Goal: Task Accomplishment & Management: Manage account settings

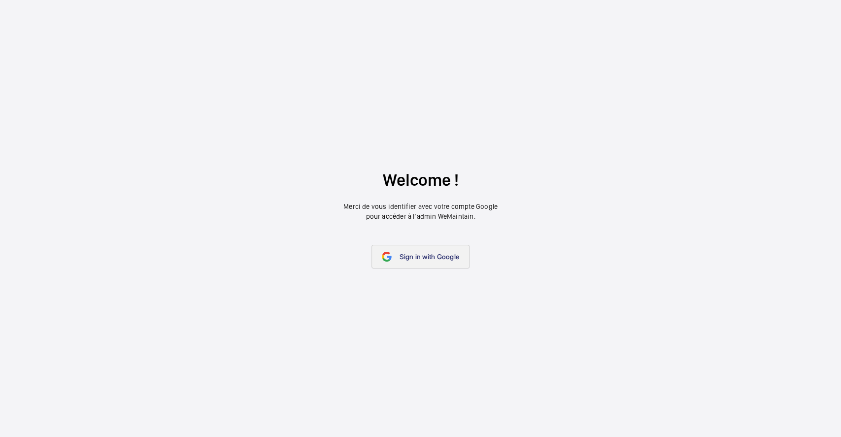
click at [388, 266] on link "Sign in with Google" at bounding box center [421, 257] width 98 height 24
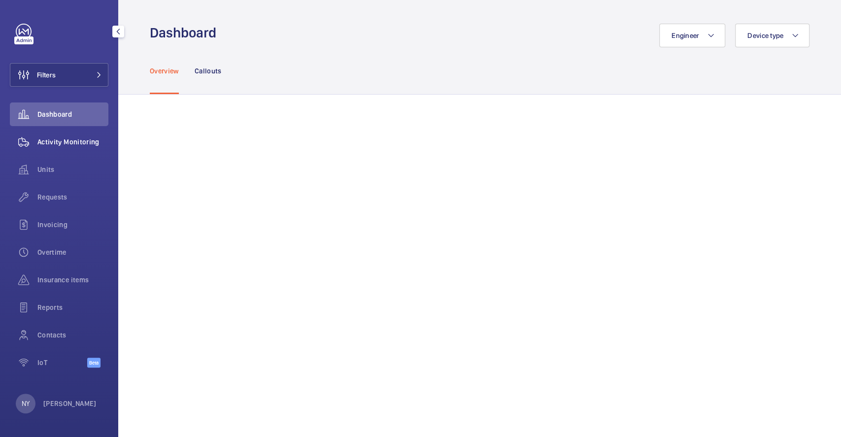
click at [82, 137] on span "Activity Monitoring" at bounding box center [72, 142] width 71 height 10
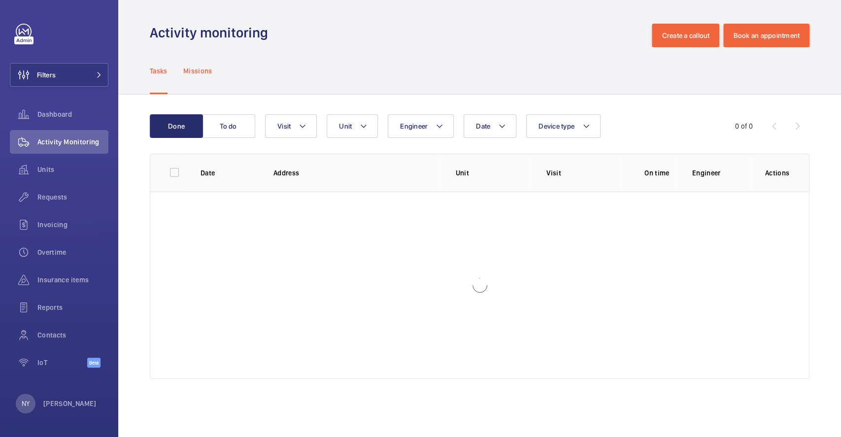
click at [199, 75] on div "Missions" at bounding box center [197, 70] width 29 height 47
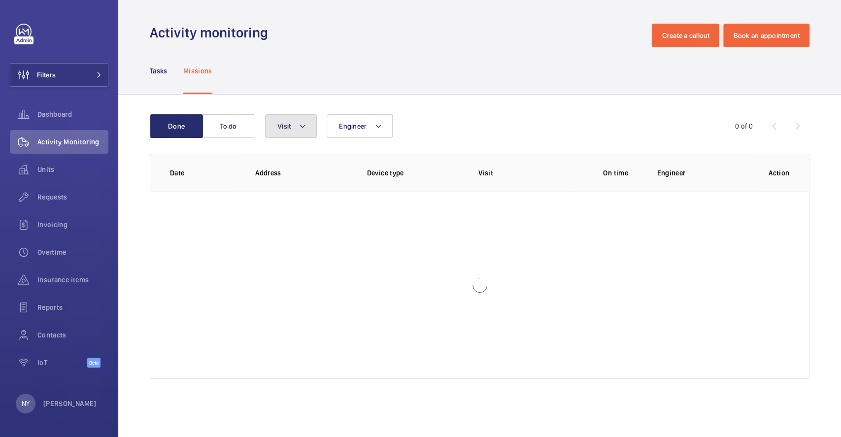
click at [291, 127] on button "Visit" at bounding box center [291, 126] width 52 height 24
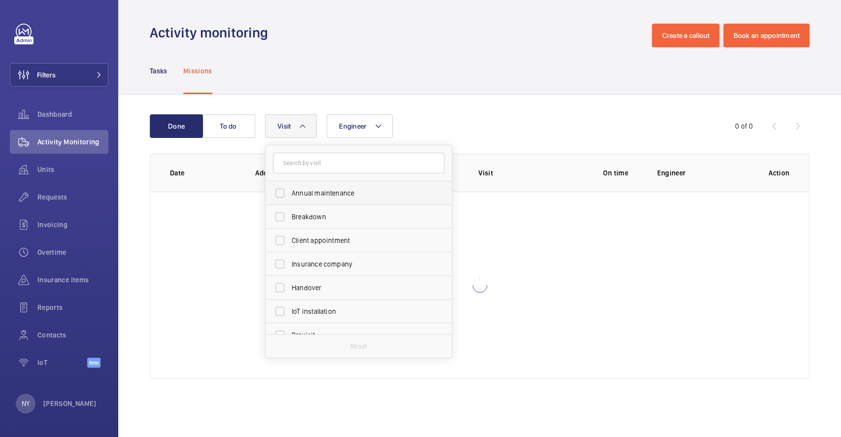
click at [324, 188] on span "Annual maintenance" at bounding box center [360, 193] width 136 height 10
click at [290, 188] on input "Annual maintenance" at bounding box center [280, 193] width 20 height 20
checkbox input "true"
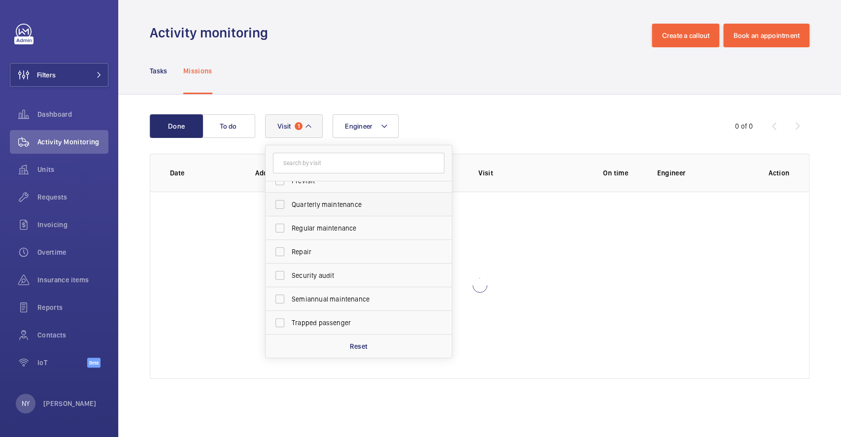
click at [342, 208] on span "Quarterly maintenance" at bounding box center [360, 205] width 136 height 10
click at [290, 208] on input "Quarterly maintenance" at bounding box center [280, 205] width 20 height 20
checkbox input "true"
click at [336, 224] on span "Regular maintenance" at bounding box center [360, 228] width 136 height 10
click at [290, 224] on input "Regular maintenance" at bounding box center [280, 228] width 20 height 20
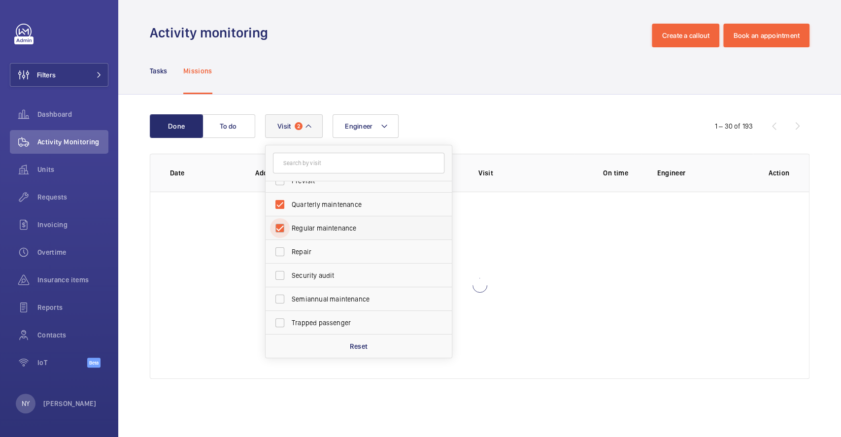
checkbox input "true"
click at [340, 294] on span "Semiannual maintenance" at bounding box center [360, 299] width 136 height 10
click at [290, 294] on input "Semiannual maintenance" at bounding box center [280, 299] width 20 height 20
checkbox input "true"
click at [466, 42] on div "Activity monitoring Create a callout Book an appointment" at bounding box center [480, 36] width 660 height 24
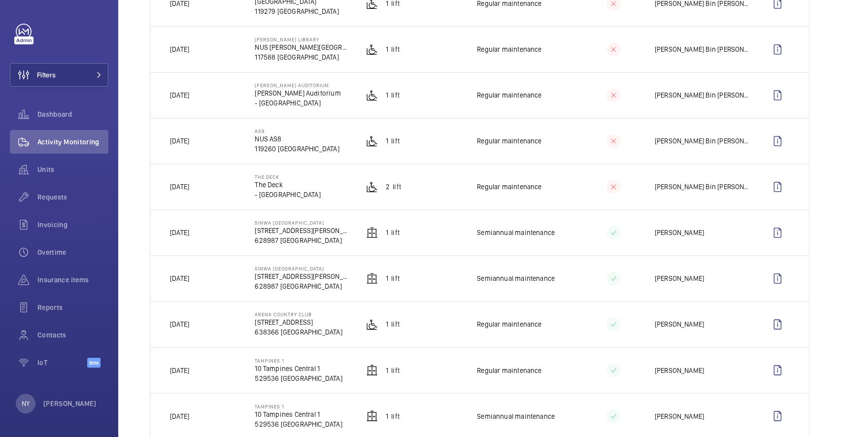
scroll to position [920, 0]
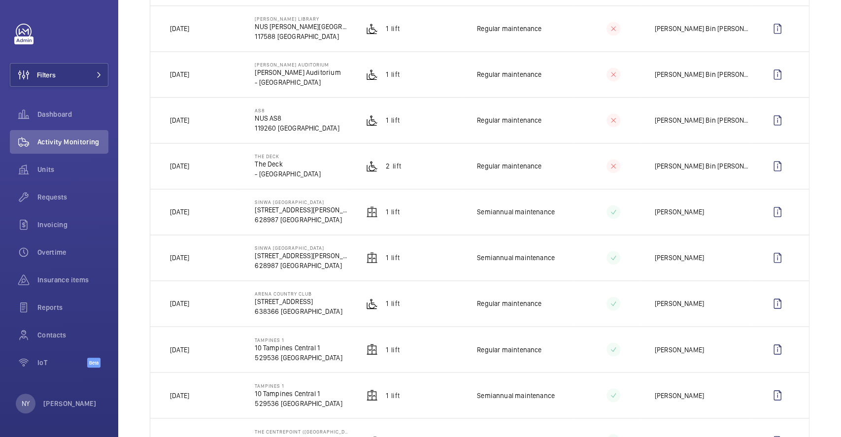
drag, startPoint x: 177, startPoint y: 213, endPoint x: 198, endPoint y: 213, distance: 21.2
click at [189, 213] on p "[DATE]" at bounding box center [179, 212] width 19 height 10
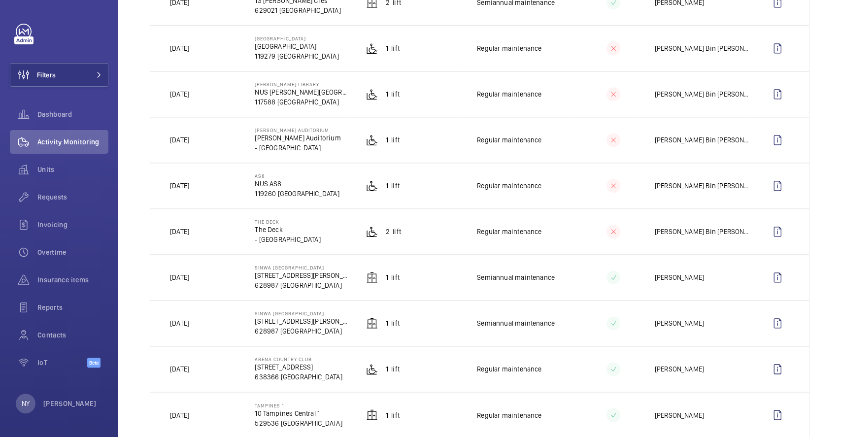
scroll to position [788, 0]
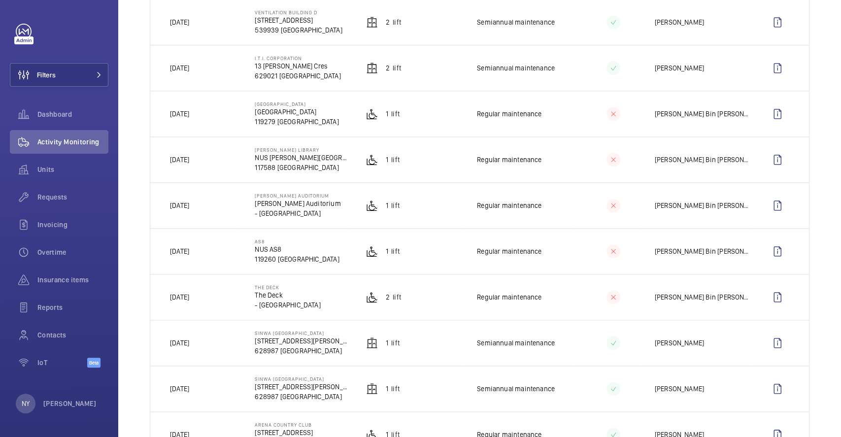
drag, startPoint x: 183, startPoint y: 210, endPoint x: 204, endPoint y: 207, distance: 20.4
click at [189, 207] on p "[DATE]" at bounding box center [179, 206] width 19 height 10
drag, startPoint x: 187, startPoint y: 66, endPoint x: 202, endPoint y: 66, distance: 14.8
click at [189, 66] on p "[DATE]" at bounding box center [179, 68] width 19 height 10
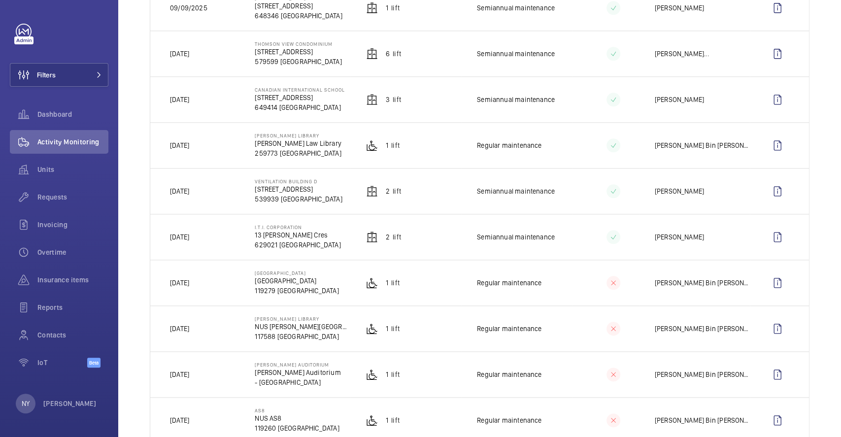
scroll to position [591, 0]
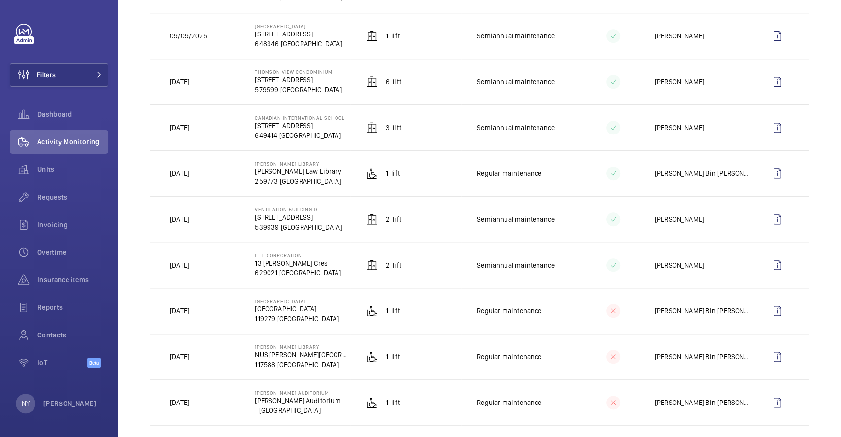
drag, startPoint x: 178, startPoint y: 130, endPoint x: 200, endPoint y: 130, distance: 21.7
click at [189, 130] on p "[DATE]" at bounding box center [179, 128] width 19 height 10
drag, startPoint x: 184, startPoint y: 82, endPoint x: 197, endPoint y: 82, distance: 13.3
click at [189, 82] on p "[DATE]" at bounding box center [179, 82] width 19 height 10
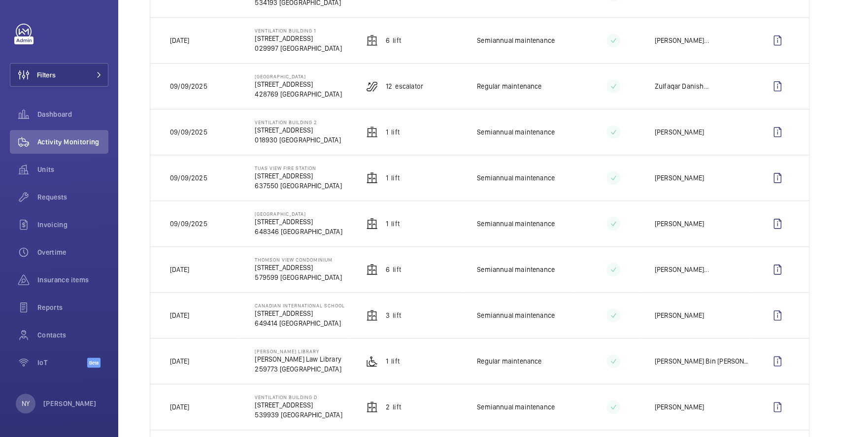
scroll to position [394, 0]
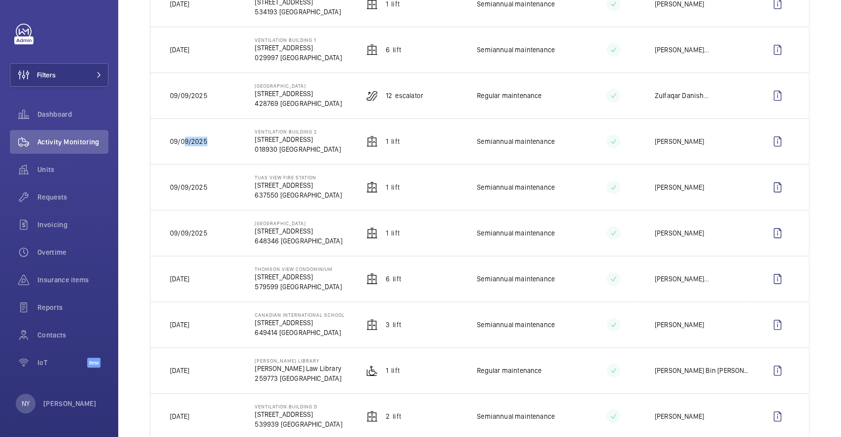
drag, startPoint x: 183, startPoint y: 140, endPoint x: 204, endPoint y: 140, distance: 21.7
click at [204, 140] on p "09/09/2025" at bounding box center [188, 141] width 37 height 10
drag, startPoint x: 191, startPoint y: 96, endPoint x: 211, endPoint y: 96, distance: 20.7
click at [211, 96] on td "09/09/2025" at bounding box center [194, 95] width 89 height 46
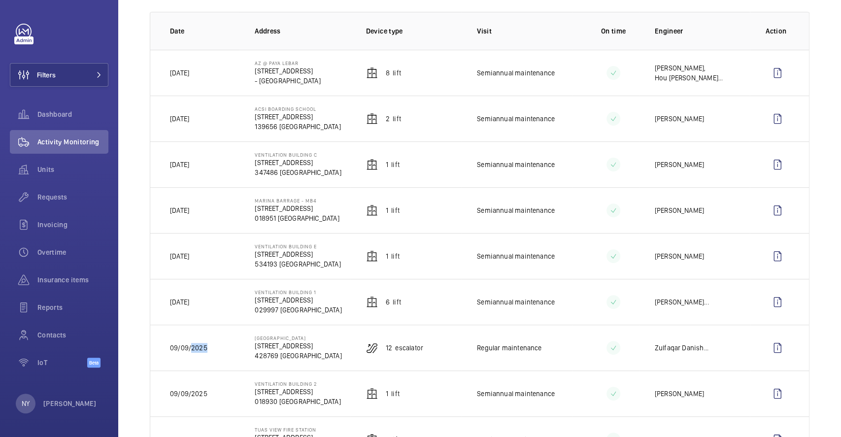
scroll to position [131, 0]
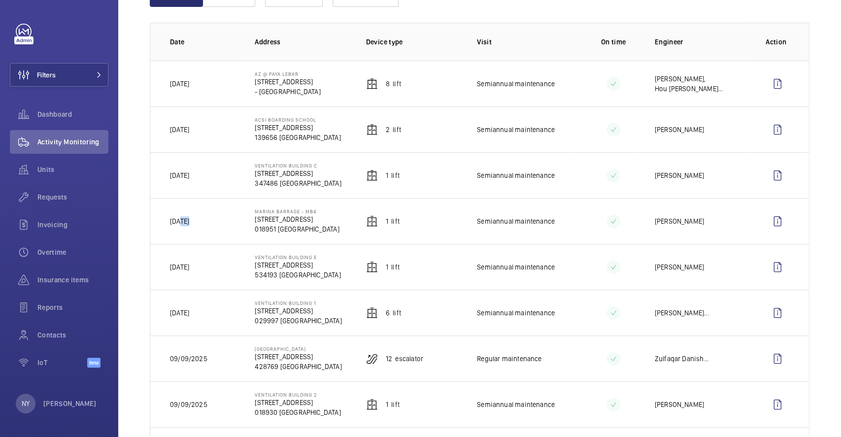
drag, startPoint x: 179, startPoint y: 223, endPoint x: 189, endPoint y: 223, distance: 9.9
click at [189, 223] on p "[DATE]" at bounding box center [179, 221] width 19 height 10
drag, startPoint x: 184, startPoint y: 84, endPoint x: 204, endPoint y: 89, distance: 19.7
click at [204, 89] on td "[DATE]" at bounding box center [194, 84] width 89 height 46
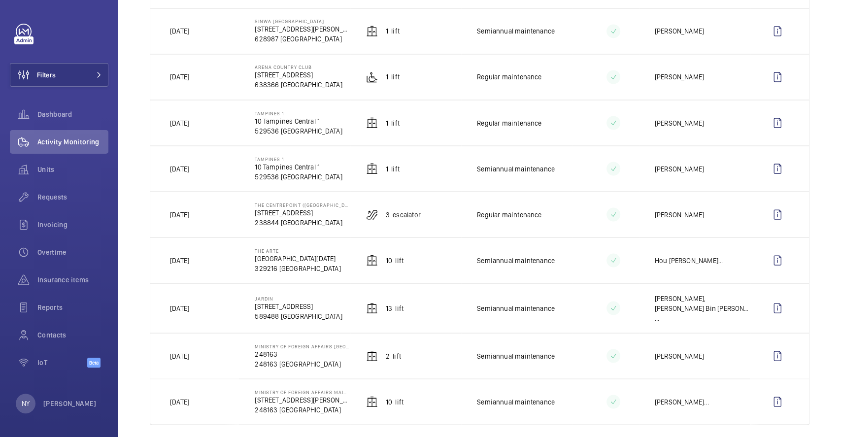
scroll to position [1158, 0]
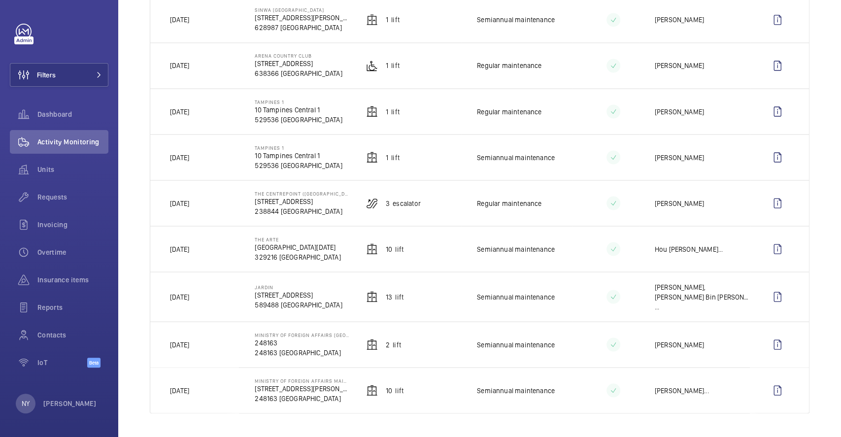
drag, startPoint x: 186, startPoint y: 110, endPoint x: 201, endPoint y: 110, distance: 14.8
click at [189, 110] on p "[DATE]" at bounding box center [179, 111] width 19 height 10
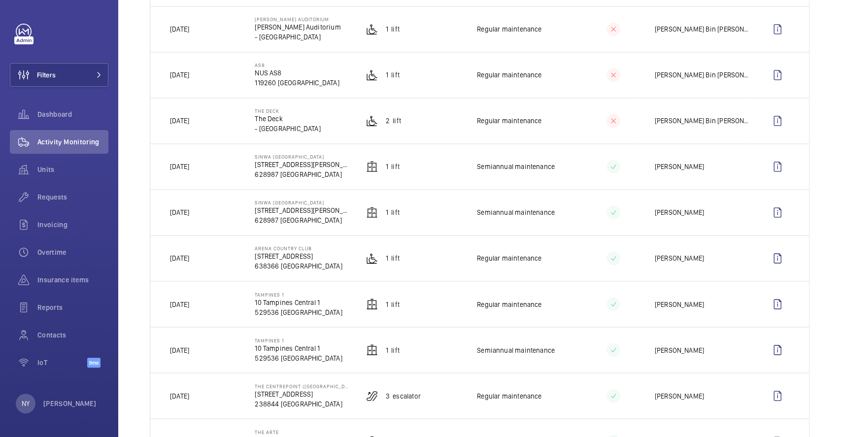
scroll to position [986, 0]
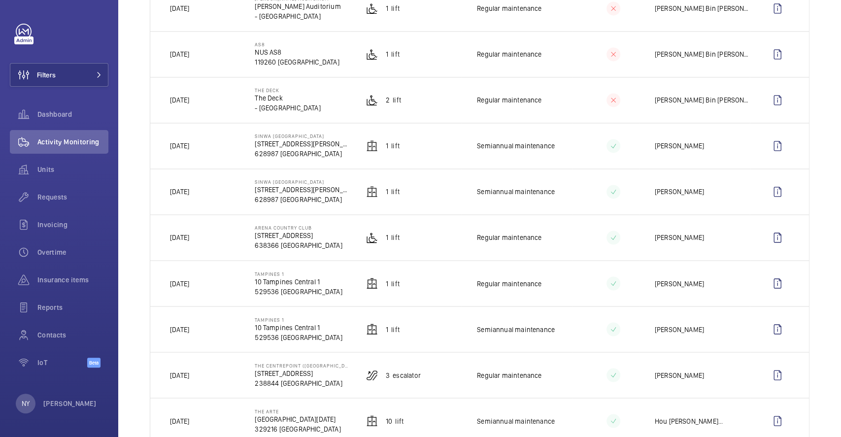
drag, startPoint x: 192, startPoint y: 149, endPoint x: 208, endPoint y: 148, distance: 16.8
click at [208, 148] on td "[DATE]" at bounding box center [194, 146] width 89 height 46
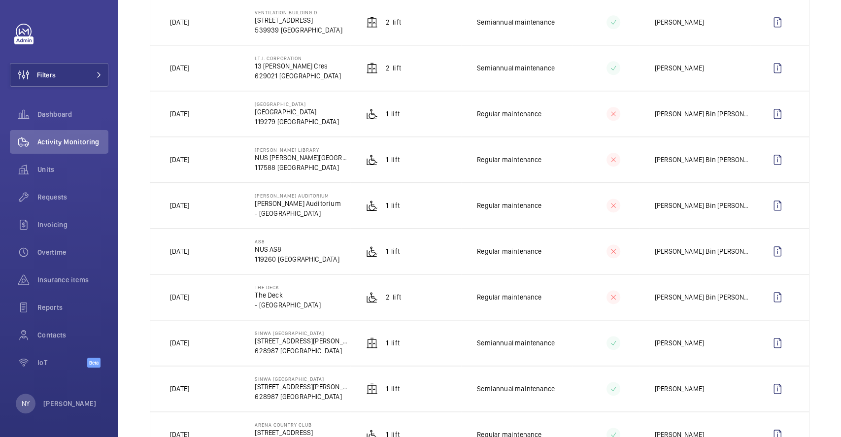
scroll to position [788, 0]
drag, startPoint x: 181, startPoint y: 210, endPoint x: 208, endPoint y: 207, distance: 27.3
click at [208, 207] on td "[DATE]" at bounding box center [194, 205] width 89 height 46
drag, startPoint x: 185, startPoint y: 74, endPoint x: 204, endPoint y: 74, distance: 18.7
click at [189, 73] on p "[DATE]" at bounding box center [179, 68] width 19 height 10
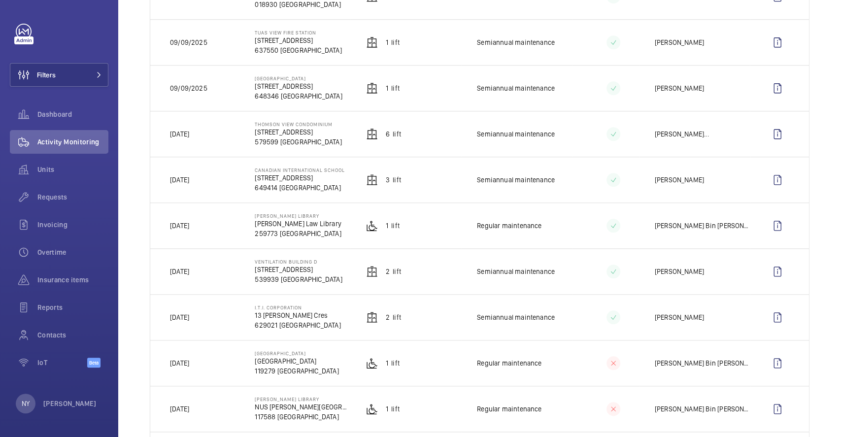
scroll to position [525, 0]
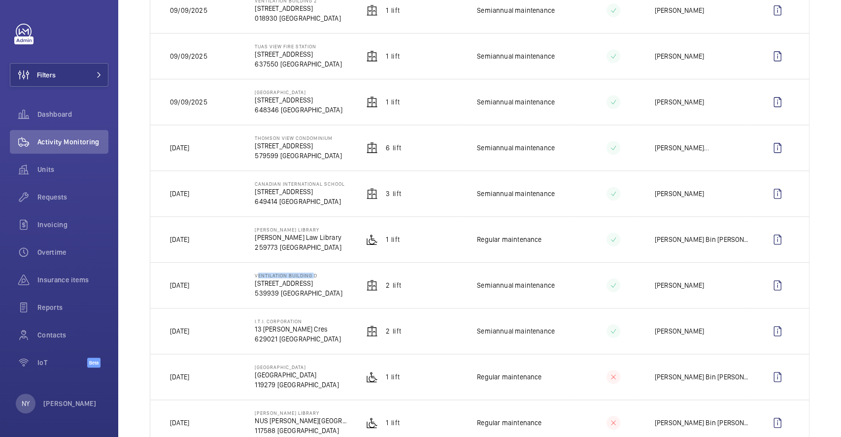
drag, startPoint x: 252, startPoint y: 275, endPoint x: 312, endPoint y: 277, distance: 60.2
click at [312, 277] on td "[GEOGRAPHIC_DATA][STREET_ADDRESS]" at bounding box center [294, 285] width 111 height 46
copy p "Ventilation Building"
drag, startPoint x: 382, startPoint y: 282, endPoint x: 396, endPoint y: 282, distance: 13.8
click at [396, 282] on p "2 Lift" at bounding box center [393, 285] width 15 height 10
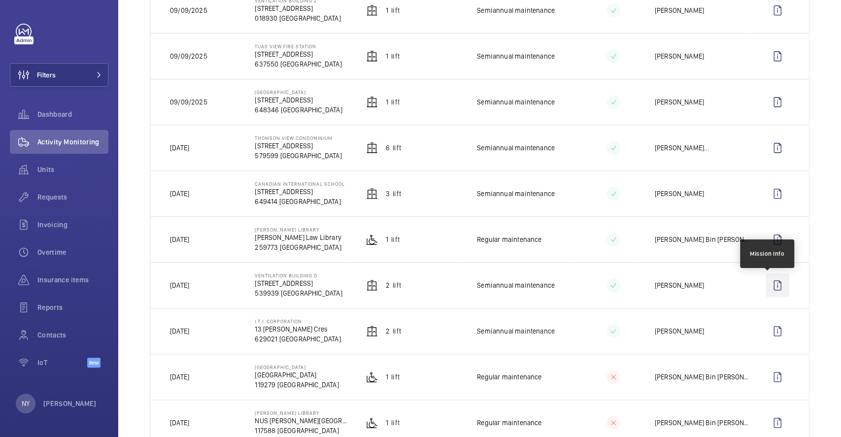
click at [770, 286] on wm-front-icon-button at bounding box center [778, 285] width 24 height 24
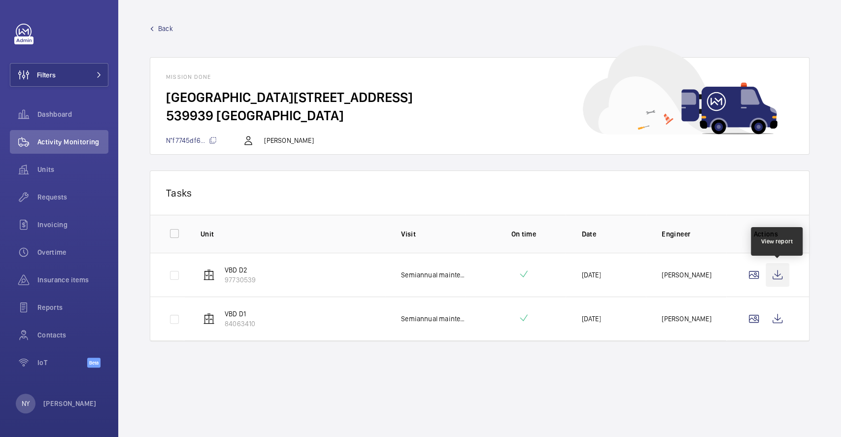
click at [783, 273] on wm-front-icon-button at bounding box center [778, 275] width 24 height 24
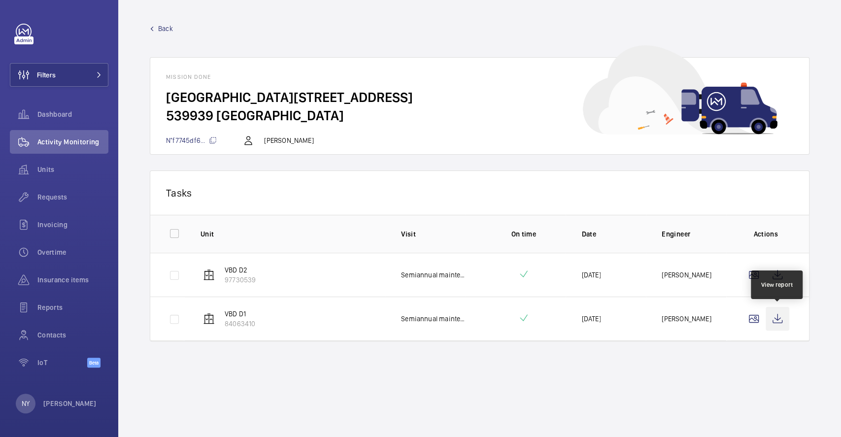
click at [783, 325] on wm-front-icon-button at bounding box center [778, 319] width 24 height 24
click at [165, 27] on span "Back" at bounding box center [165, 29] width 15 height 10
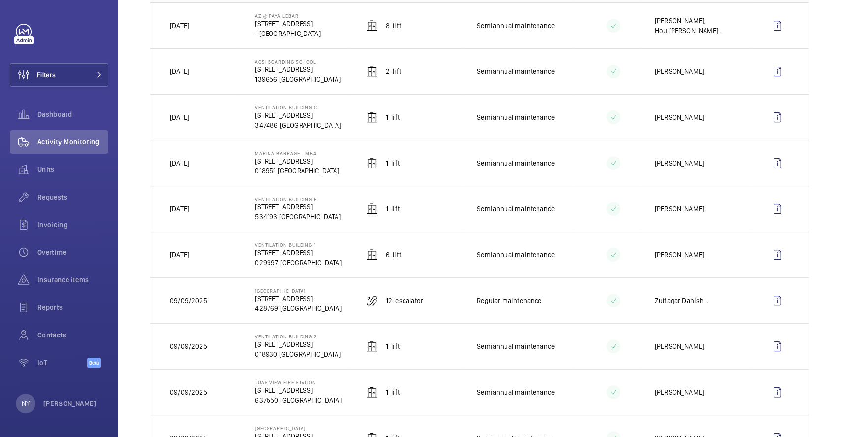
scroll to position [394, 0]
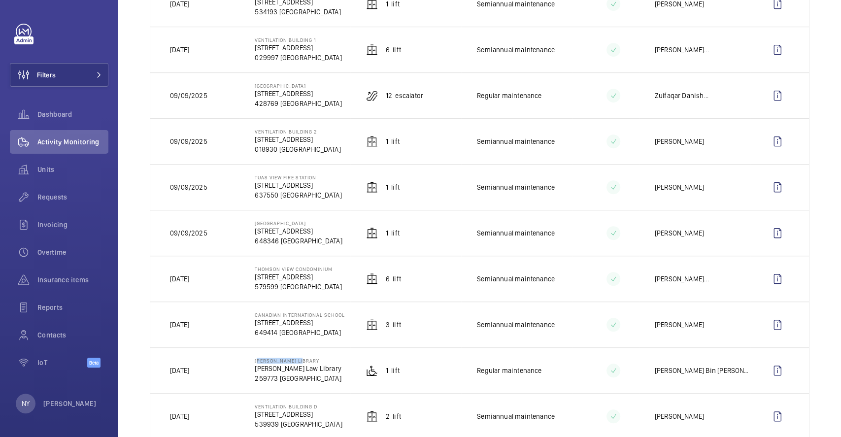
drag, startPoint x: 251, startPoint y: 360, endPoint x: 303, endPoint y: 360, distance: 51.7
click at [303, 360] on td "[PERSON_NAME] LIBRARY [PERSON_NAME][GEOGRAPHIC_DATA] 259773 [GEOGRAPHIC_DATA]" at bounding box center [294, 370] width 111 height 46
click at [768, 373] on wm-front-icon-button at bounding box center [778, 371] width 24 height 24
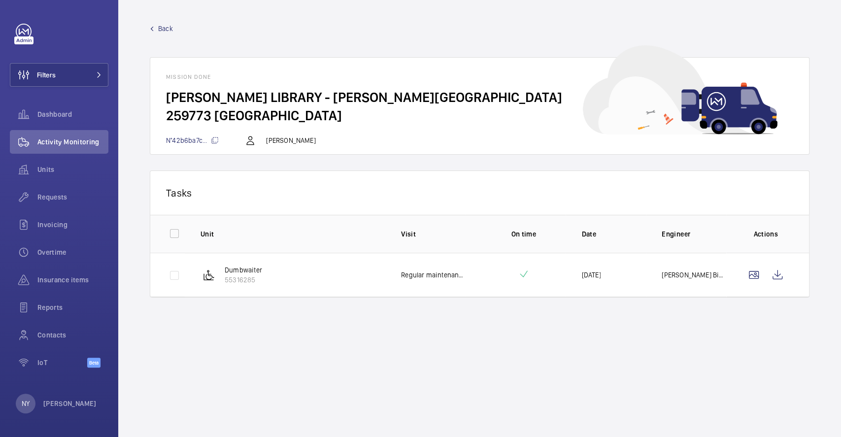
click at [159, 32] on span "Back" at bounding box center [165, 29] width 15 height 10
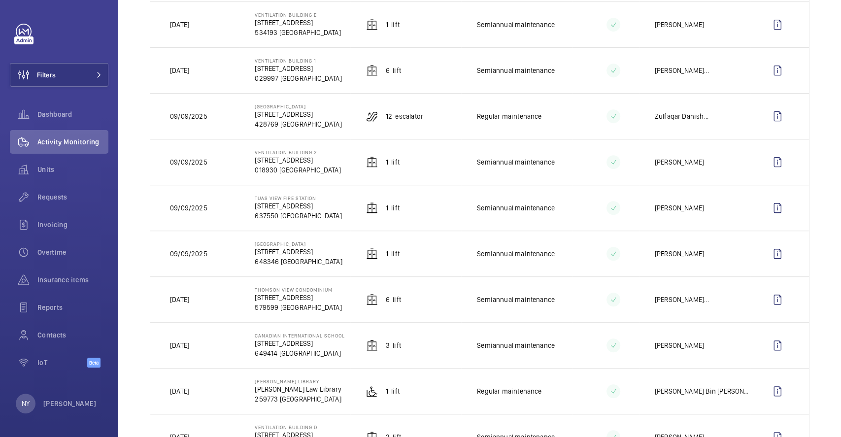
scroll to position [394, 0]
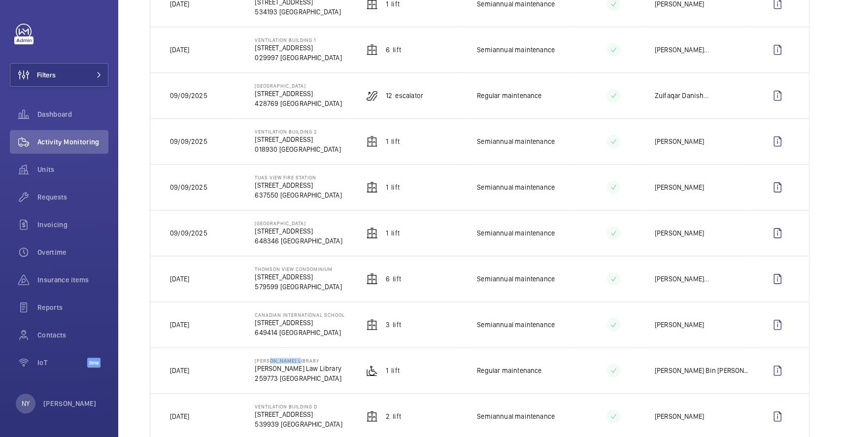
drag, startPoint x: 264, startPoint y: 360, endPoint x: 292, endPoint y: 360, distance: 27.6
click at [292, 360] on p "[PERSON_NAME] LIBRARY" at bounding box center [298, 361] width 87 height 6
drag, startPoint x: 164, startPoint y: 371, endPoint x: 212, endPoint y: 370, distance: 48.3
click at [212, 370] on td "[DATE]" at bounding box center [194, 370] width 89 height 46
copy p "[DATE]"
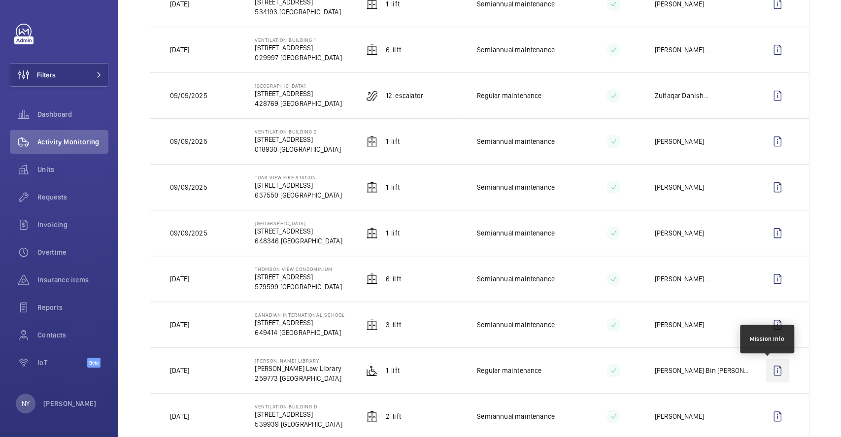
click at [766, 373] on wm-front-icon-button at bounding box center [778, 371] width 24 height 24
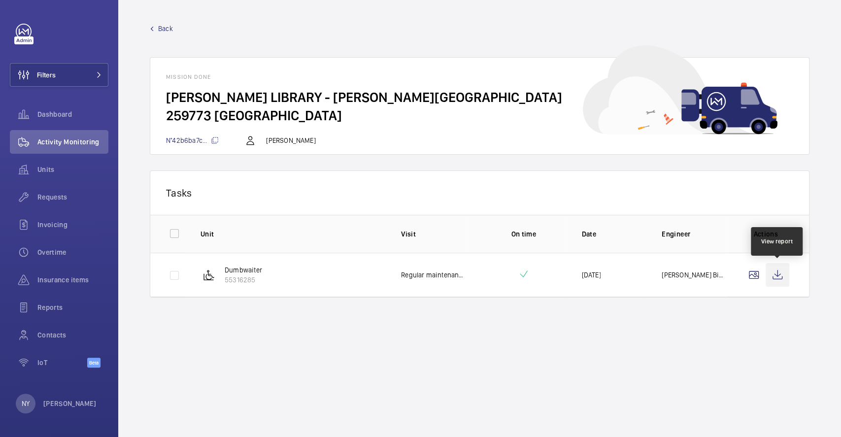
click at [778, 279] on wm-front-icon-button at bounding box center [778, 275] width 24 height 24
click at [163, 29] on span "Back" at bounding box center [165, 29] width 15 height 10
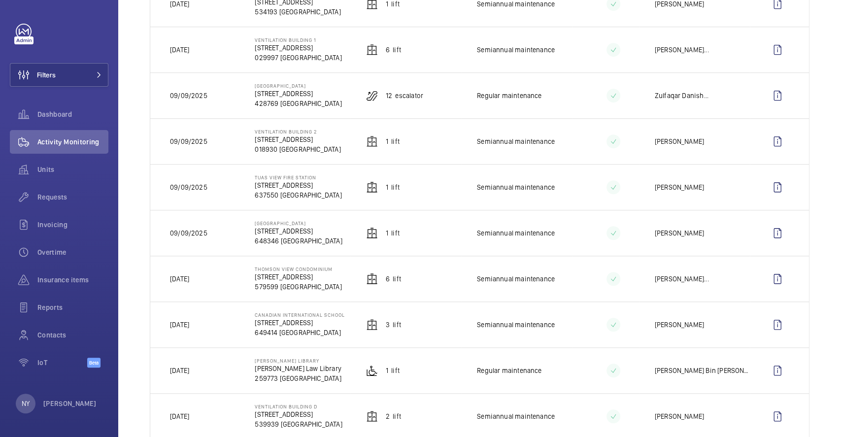
scroll to position [460, 0]
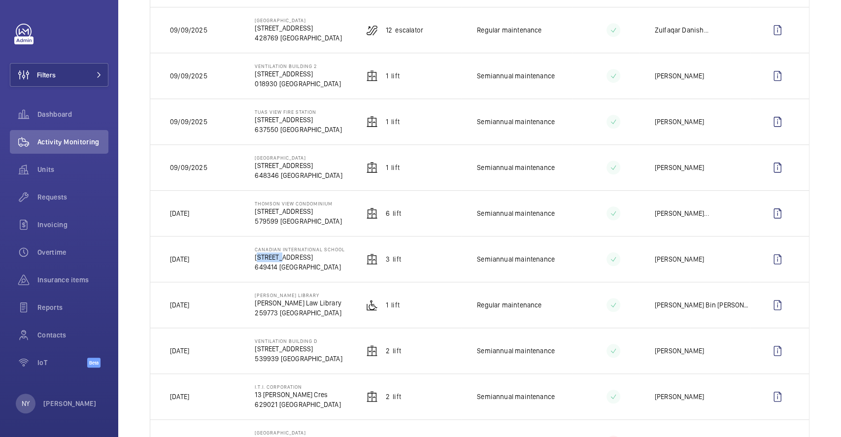
drag, startPoint x: 253, startPoint y: 254, endPoint x: 277, endPoint y: 255, distance: 23.7
click at [277, 255] on p "[STREET_ADDRESS]" at bounding box center [300, 257] width 90 height 10
drag, startPoint x: 252, startPoint y: 251, endPoint x: 280, endPoint y: 250, distance: 27.6
click at [280, 250] on td "[GEOGRAPHIC_DATA] [STREET_ADDRESS]" at bounding box center [294, 259] width 111 height 46
copy p "Canadian"
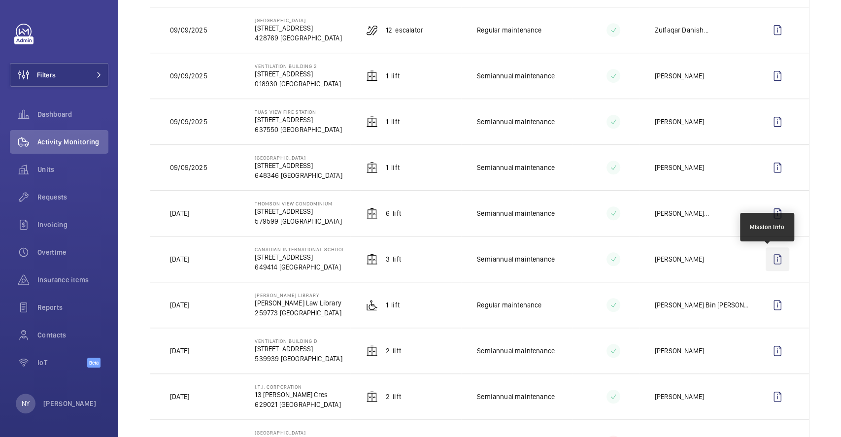
click at [777, 264] on wm-front-icon-button at bounding box center [778, 259] width 24 height 24
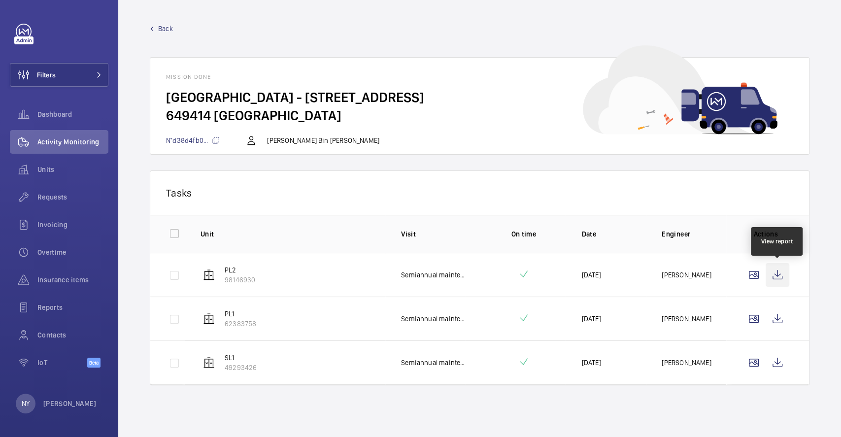
click at [777, 279] on wm-front-icon-button at bounding box center [778, 275] width 24 height 24
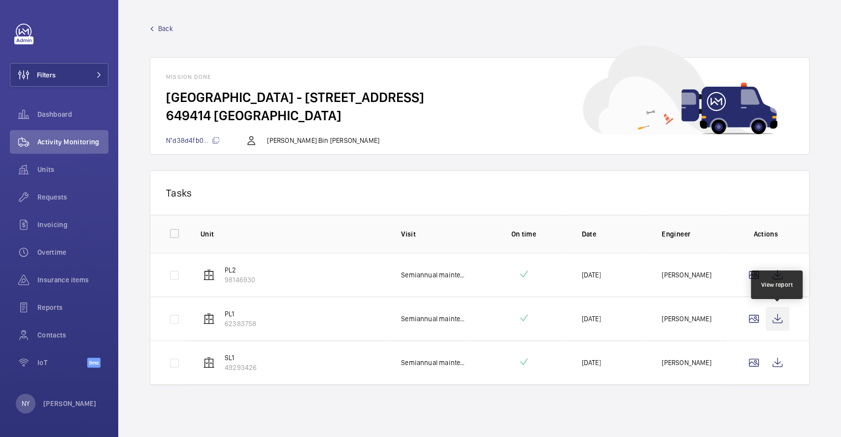
click at [787, 322] on wm-front-icon-button at bounding box center [778, 319] width 24 height 24
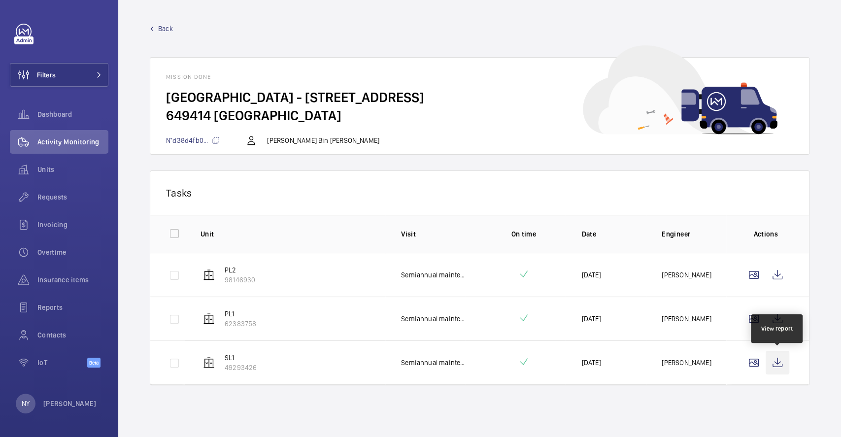
click at [777, 359] on wm-front-icon-button at bounding box center [778, 363] width 24 height 24
click at [162, 30] on span "Back" at bounding box center [165, 29] width 15 height 10
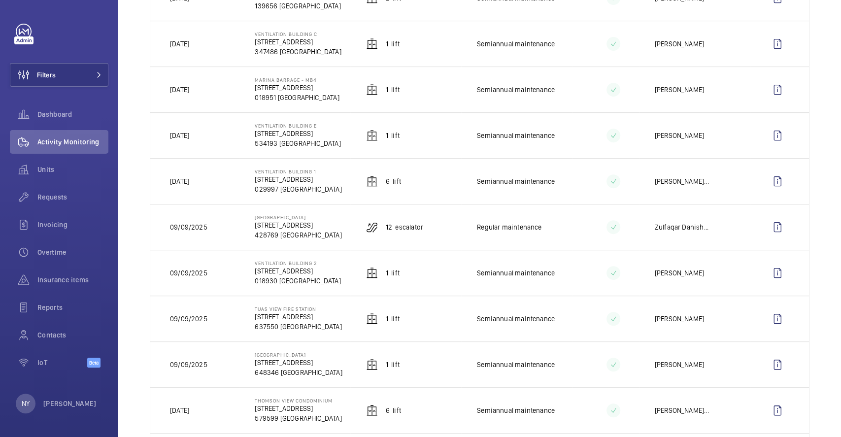
scroll to position [460, 0]
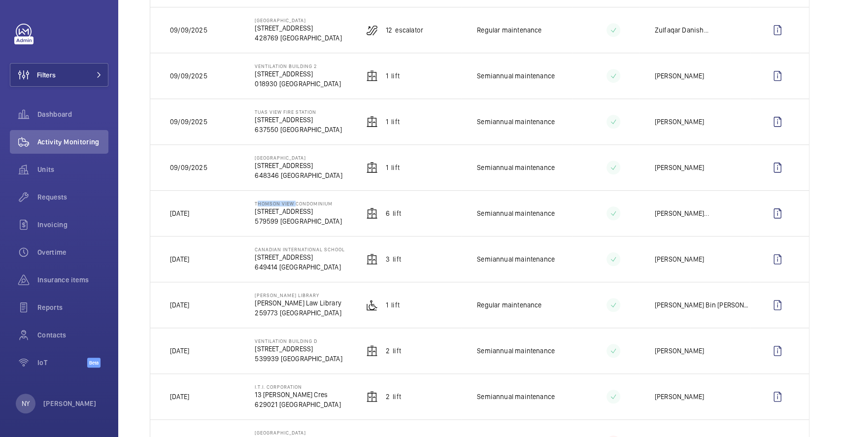
drag, startPoint x: 253, startPoint y: 206, endPoint x: 292, endPoint y: 206, distance: 39.4
click at [292, 206] on p "Thomson View Condominium" at bounding box center [298, 204] width 87 height 6
copy p "Thomson View"
click at [770, 210] on wm-front-icon-button at bounding box center [778, 214] width 24 height 24
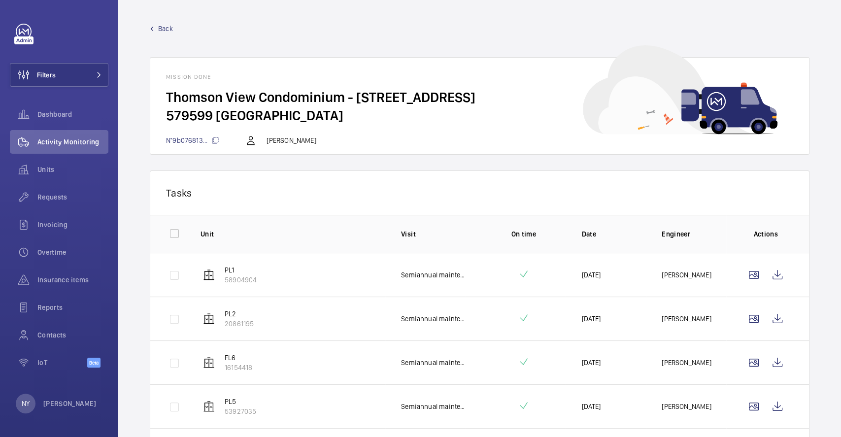
scroll to position [118, 0]
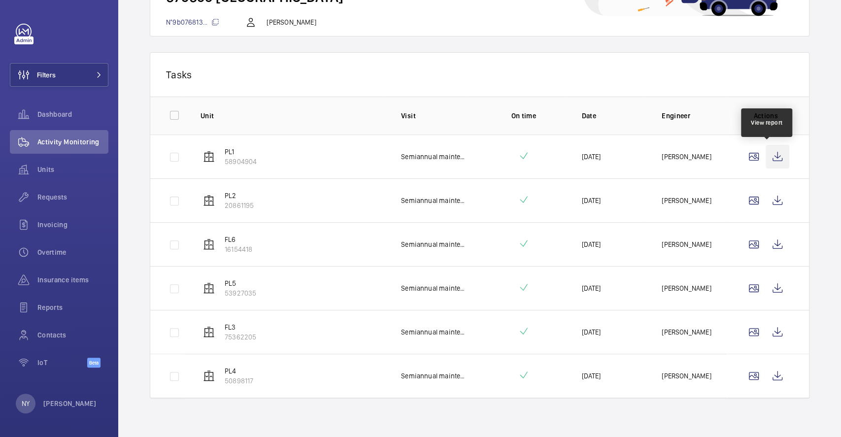
click at [769, 159] on wm-front-icon-button at bounding box center [778, 157] width 24 height 24
click at [770, 194] on wm-front-icon-button at bounding box center [778, 201] width 24 height 24
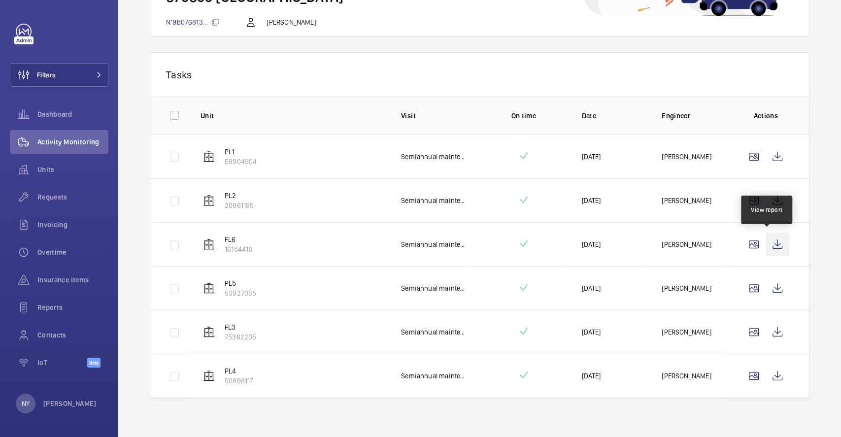
click at [770, 249] on wm-front-icon-button at bounding box center [778, 245] width 24 height 24
click at [766, 292] on wm-front-icon-button at bounding box center [778, 288] width 24 height 24
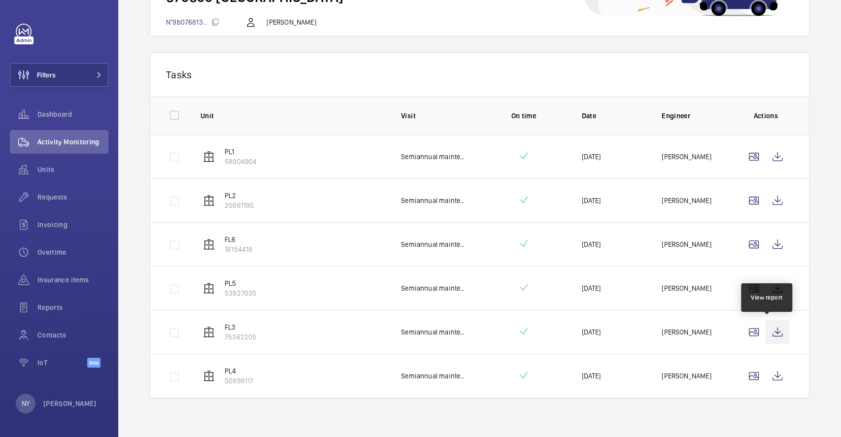
click at [766, 327] on wm-front-icon-button at bounding box center [778, 332] width 24 height 24
click at [771, 375] on wm-front-icon-button at bounding box center [778, 376] width 24 height 24
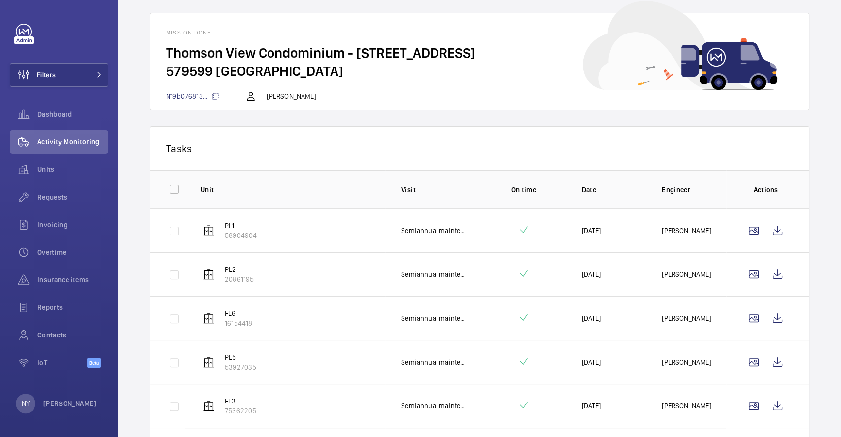
scroll to position [0, 0]
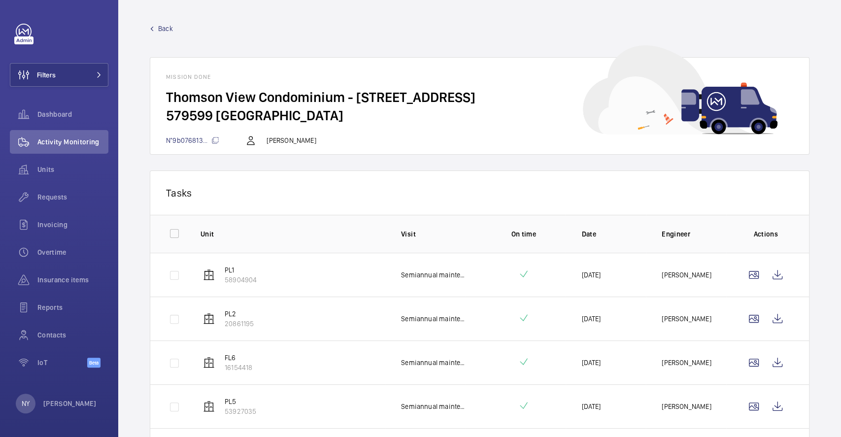
click at [169, 33] on span "Back" at bounding box center [165, 29] width 15 height 10
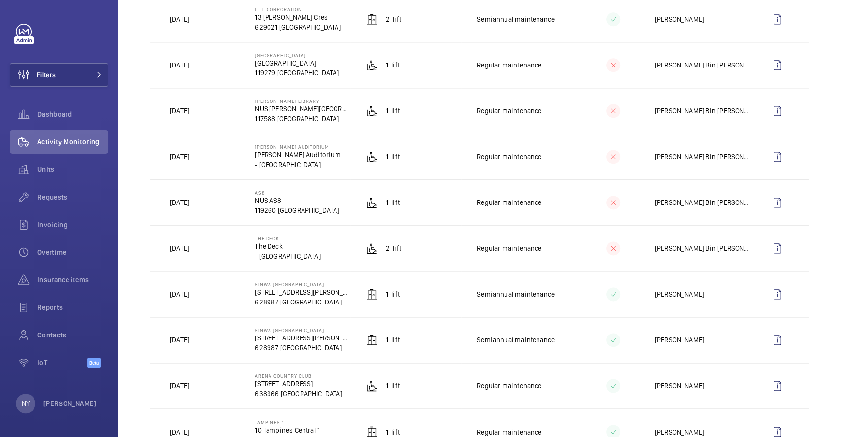
scroll to position [854, 0]
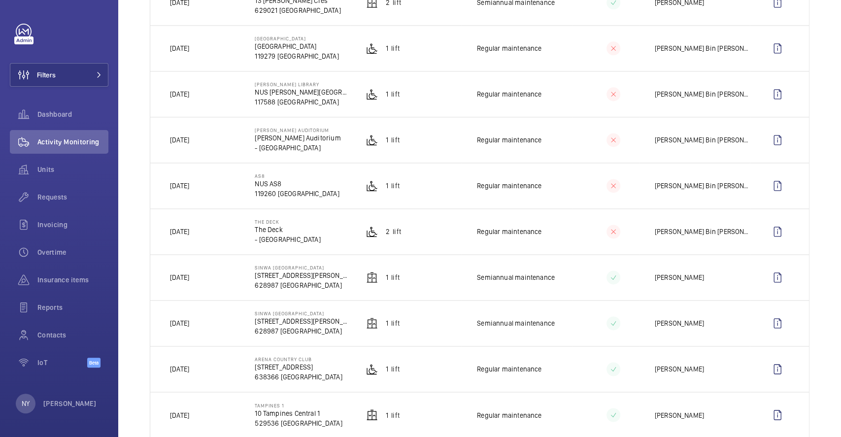
drag, startPoint x: 196, startPoint y: 142, endPoint x: 214, endPoint y: 144, distance: 17.8
click at [214, 144] on td "[DATE]" at bounding box center [194, 140] width 89 height 46
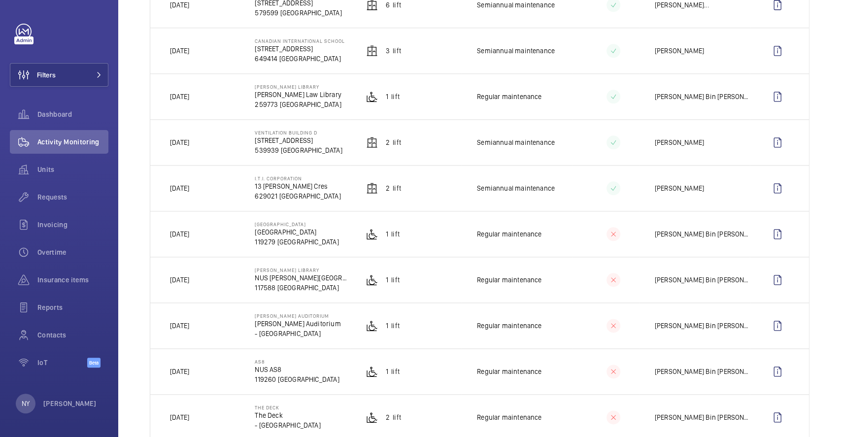
scroll to position [657, 0]
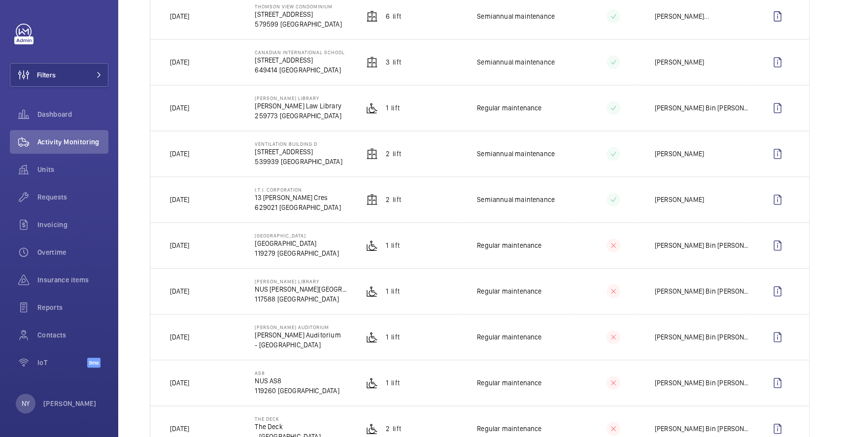
drag, startPoint x: 193, startPoint y: 201, endPoint x: 204, endPoint y: 200, distance: 11.4
click at [189, 200] on p "[DATE]" at bounding box center [179, 200] width 19 height 10
drag, startPoint x: 189, startPoint y: 67, endPoint x: 225, endPoint y: 69, distance: 36.1
click at [225, 69] on td "[DATE]" at bounding box center [194, 62] width 89 height 46
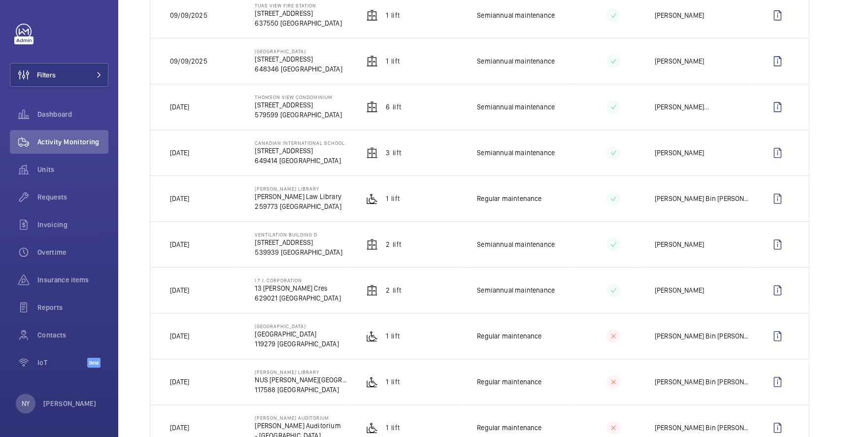
scroll to position [525, 0]
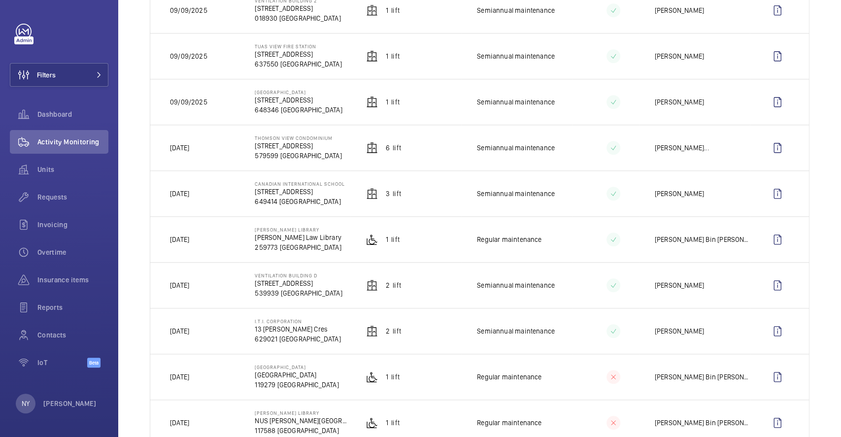
drag, startPoint x: 183, startPoint y: 143, endPoint x: 198, endPoint y: 145, distance: 15.0
click at [198, 145] on td "[DATE]" at bounding box center [194, 148] width 89 height 46
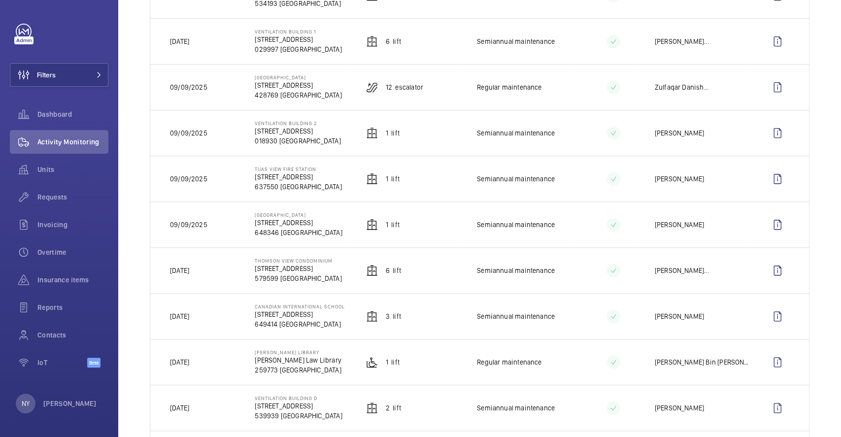
scroll to position [328, 0]
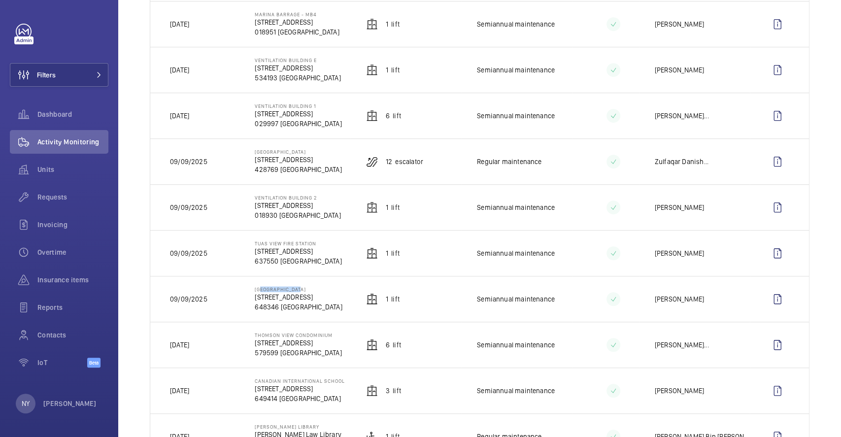
drag, startPoint x: 255, startPoint y: 290, endPoint x: 299, endPoint y: 287, distance: 44.0
click at [299, 287] on p "[GEOGRAPHIC_DATA]" at bounding box center [298, 289] width 87 height 6
drag, startPoint x: 170, startPoint y: 301, endPoint x: 219, endPoint y: 298, distance: 48.9
click at [219, 298] on td "09/09/2025" at bounding box center [194, 299] width 89 height 46
click at [158, 303] on td "09/09/2025" at bounding box center [194, 299] width 89 height 46
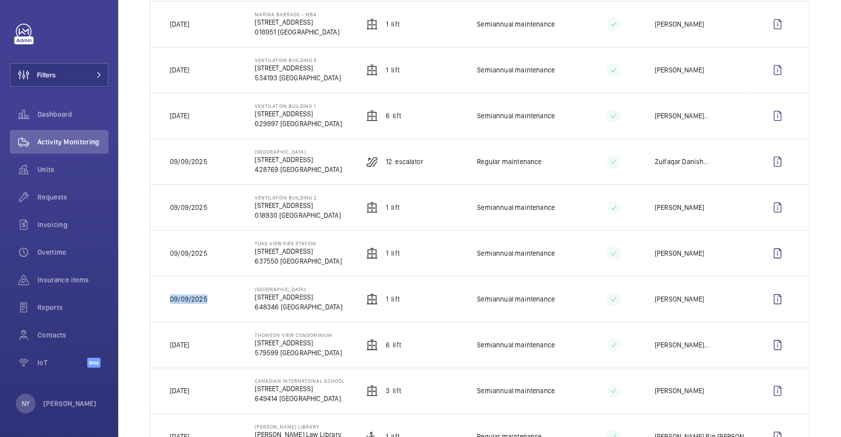
drag, startPoint x: 167, startPoint y: 298, endPoint x: 215, endPoint y: 299, distance: 48.3
click at [215, 299] on td "09/09/2025" at bounding box center [194, 299] width 89 height 46
copy p "09/09/2025"
click at [772, 296] on wm-front-icon-button at bounding box center [778, 299] width 24 height 24
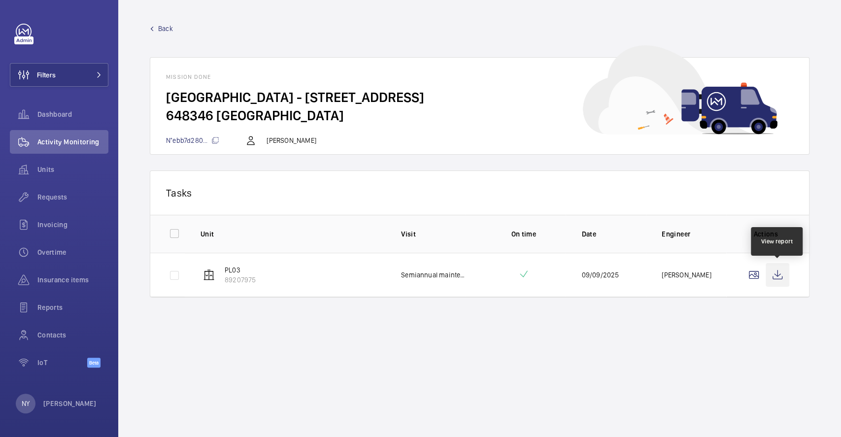
click at [776, 271] on wm-front-icon-button at bounding box center [778, 275] width 24 height 24
click at [168, 26] on span "Back" at bounding box center [165, 29] width 15 height 10
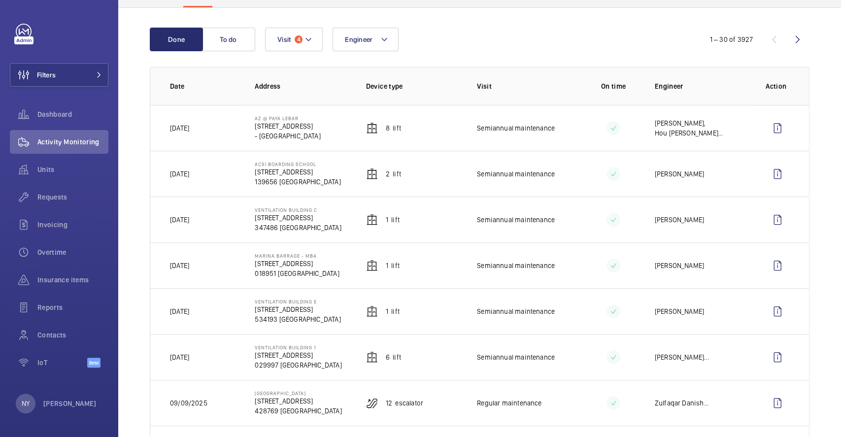
scroll to position [263, 0]
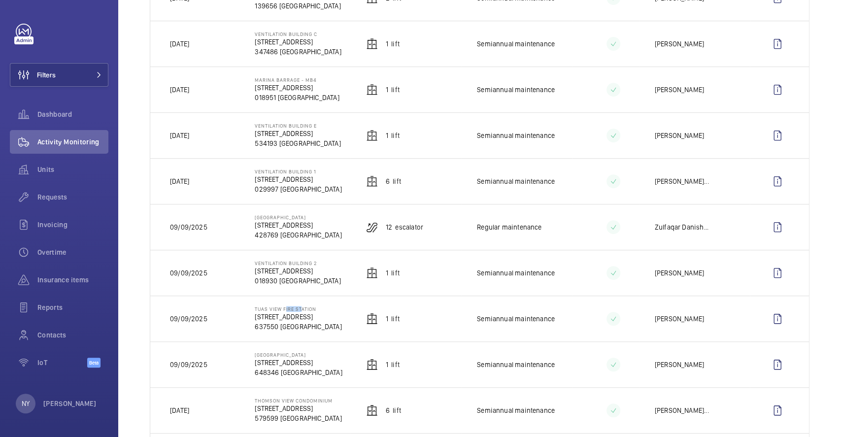
drag, startPoint x: 283, startPoint y: 309, endPoint x: 299, endPoint y: 309, distance: 15.8
click at [299, 309] on p "Tuas View Fire Station" at bounding box center [298, 309] width 87 height 6
drag, startPoint x: 253, startPoint y: 310, endPoint x: 318, endPoint y: 310, distance: 65.5
click at [318, 310] on td "[GEOGRAPHIC_DATA] [STREET_ADDRESS]" at bounding box center [294, 319] width 111 height 46
copy p "Tuas View Fire Station"
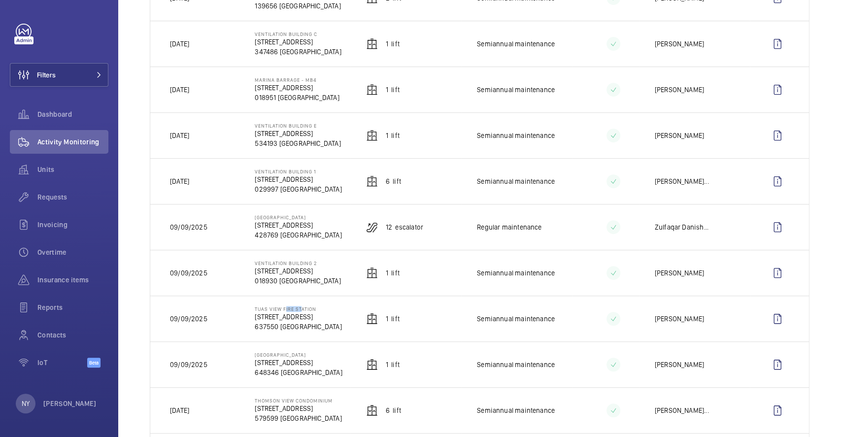
copy p "Tuas View Fire Station"
click at [61, 72] on button "Filters" at bounding box center [59, 75] width 99 height 24
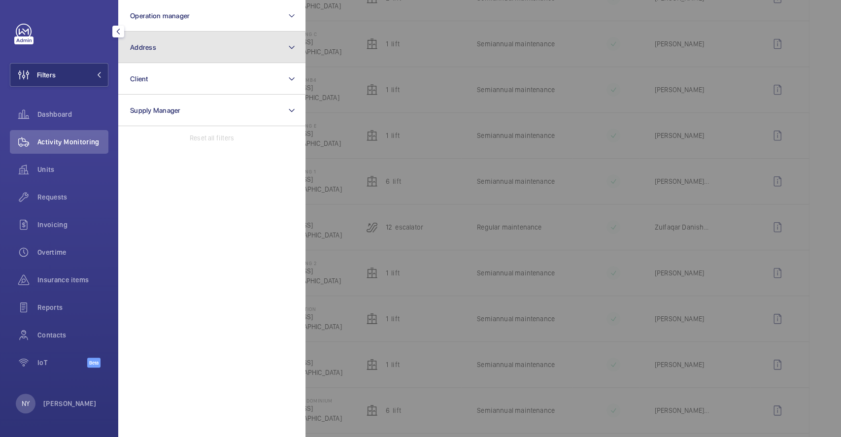
click at [271, 58] on button "Address" at bounding box center [211, 48] width 187 height 32
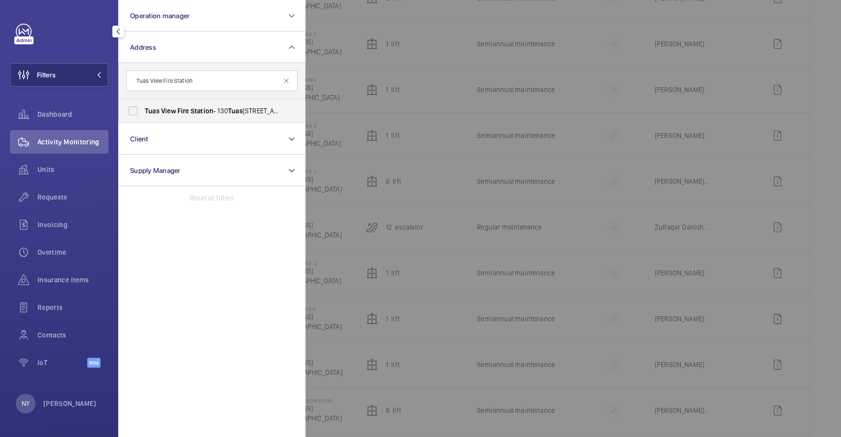
type input "Tuas View Fire Station"
click at [219, 97] on form "Tuas View Fire Station" at bounding box center [212, 81] width 186 height 36
click at [219, 111] on span "[GEOGRAPHIC_DATA] - [STREET_ADDRESS]" at bounding box center [213, 111] width 136 height 10
click at [143, 111] on input "[GEOGRAPHIC_DATA] - [STREET_ADDRESS]" at bounding box center [133, 111] width 20 height 20
checkbox input "true"
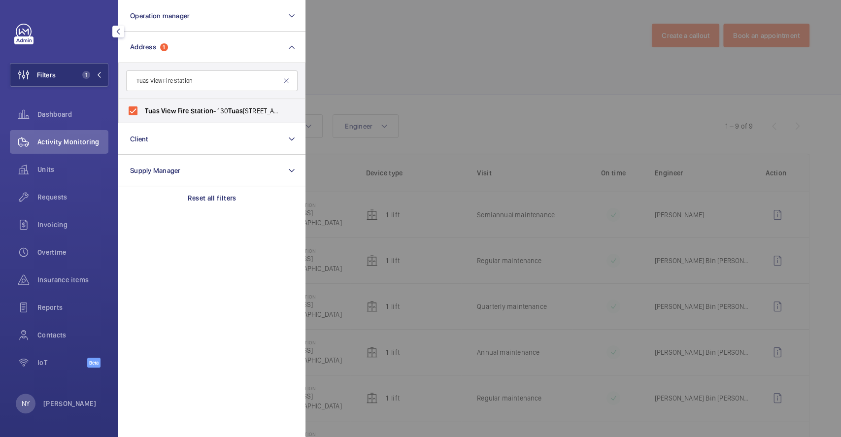
click at [371, 76] on div at bounding box center [726, 218] width 841 height 437
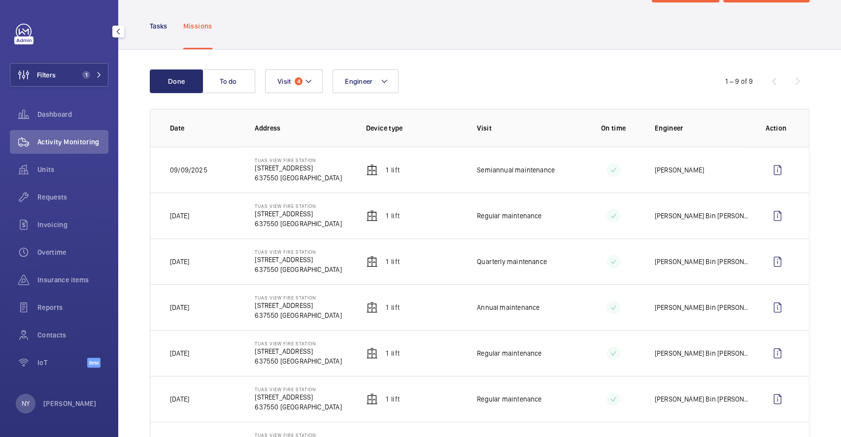
scroll to position [66, 0]
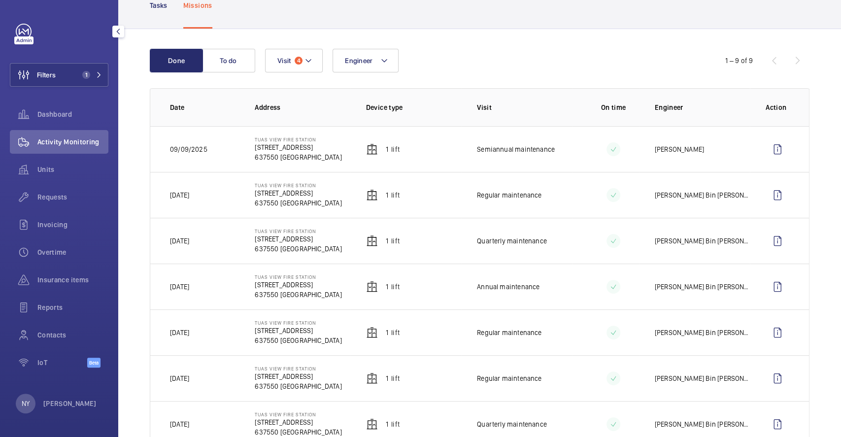
drag, startPoint x: 181, startPoint y: 246, endPoint x: 201, endPoint y: 242, distance: 19.6
click at [201, 242] on td "[DATE]" at bounding box center [194, 241] width 89 height 46
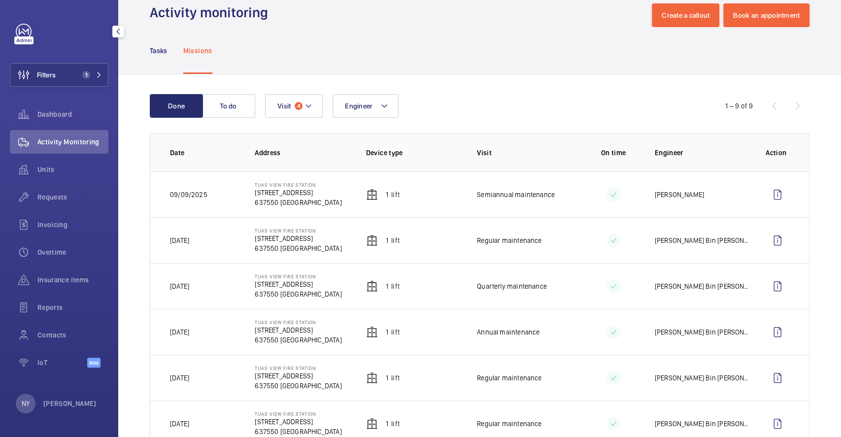
scroll to position [0, 0]
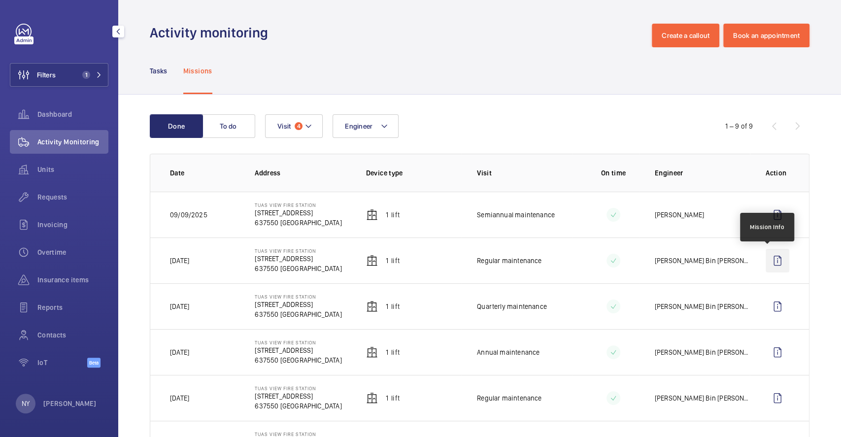
click at [778, 270] on wm-front-icon-button at bounding box center [778, 261] width 24 height 24
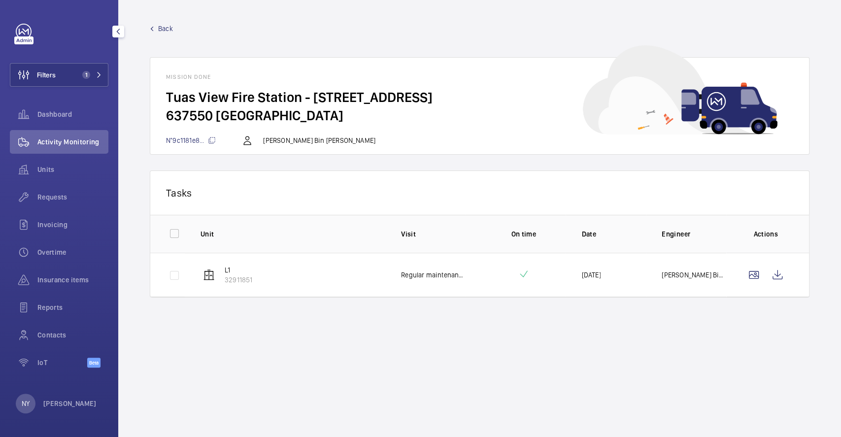
click at [168, 34] on div "Back Mission done Tuas View Fire Station - [STREET_ADDRESS]°9c1181e8... [PERSON…" at bounding box center [480, 89] width 660 height 131
click at [166, 30] on span "Back" at bounding box center [165, 29] width 15 height 10
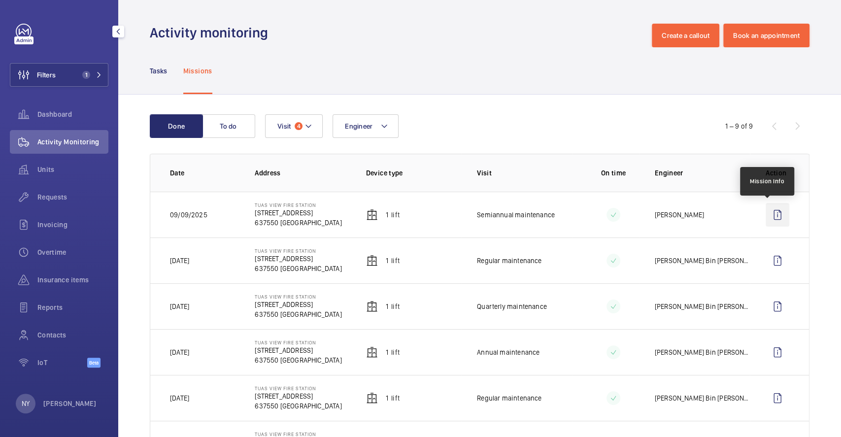
click at [766, 214] on wm-front-icon-button at bounding box center [778, 215] width 24 height 24
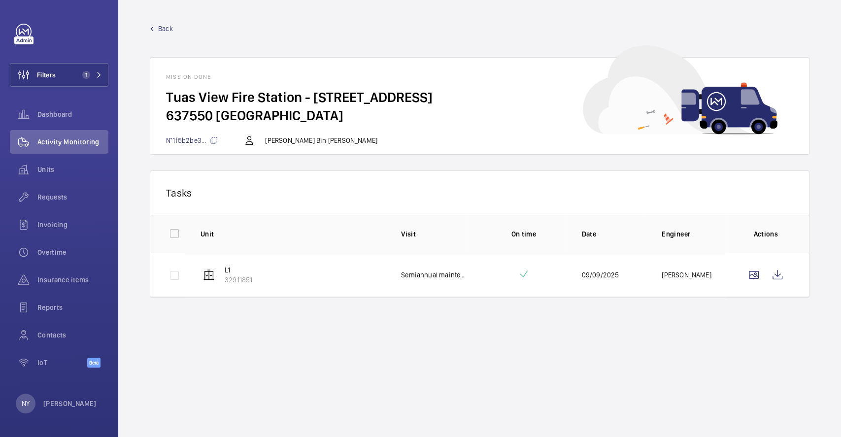
click at [159, 26] on span "Back" at bounding box center [165, 29] width 15 height 10
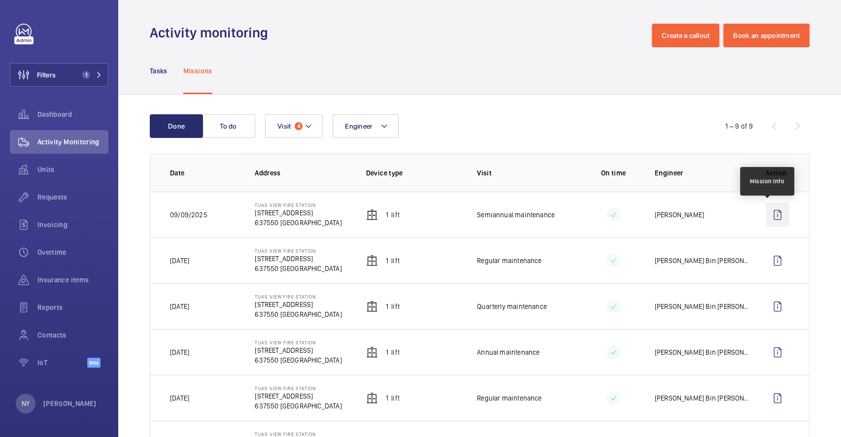
click at [766, 211] on wm-front-icon-button at bounding box center [778, 215] width 24 height 24
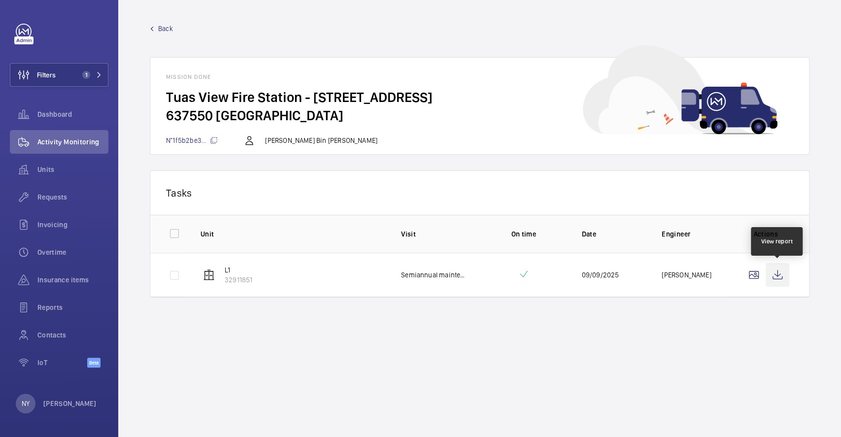
click at [775, 278] on wm-front-icon-button at bounding box center [778, 275] width 24 height 24
click at [169, 30] on span "Back" at bounding box center [165, 29] width 15 height 10
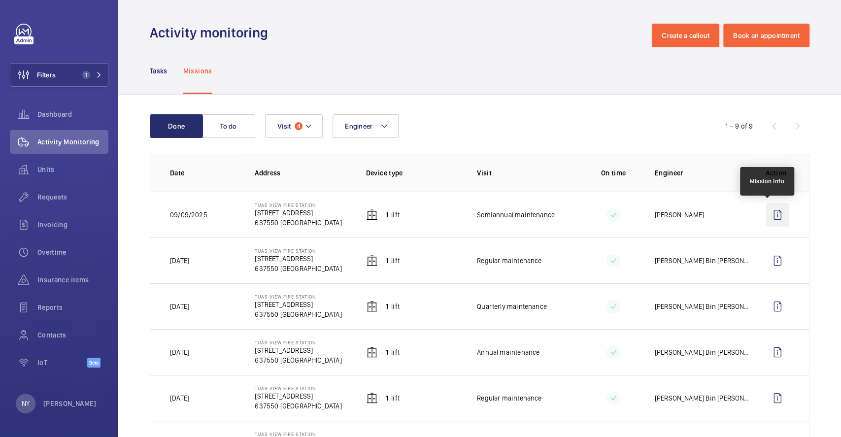
click at [767, 213] on wm-front-icon-button at bounding box center [778, 215] width 24 height 24
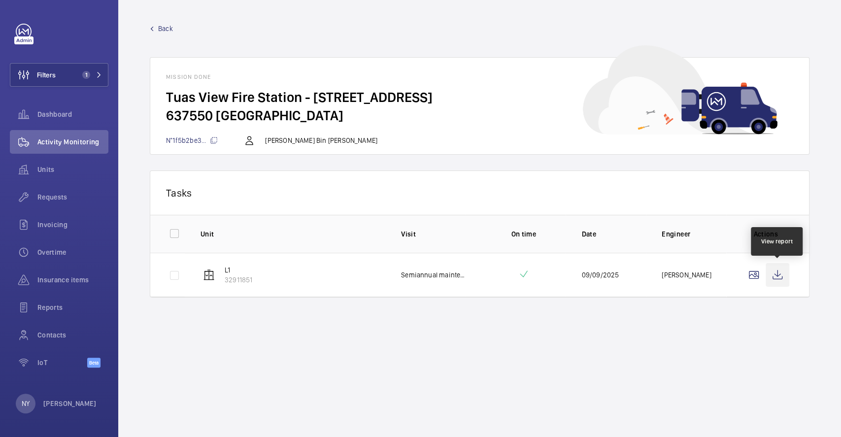
click at [776, 278] on wm-front-icon-button at bounding box center [778, 275] width 24 height 24
click at [167, 24] on span "Back" at bounding box center [165, 29] width 15 height 10
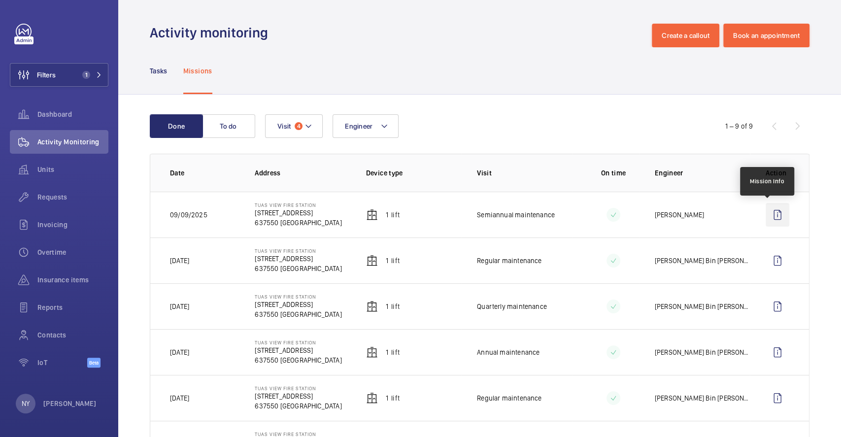
click at [771, 214] on wm-front-icon-button at bounding box center [778, 215] width 24 height 24
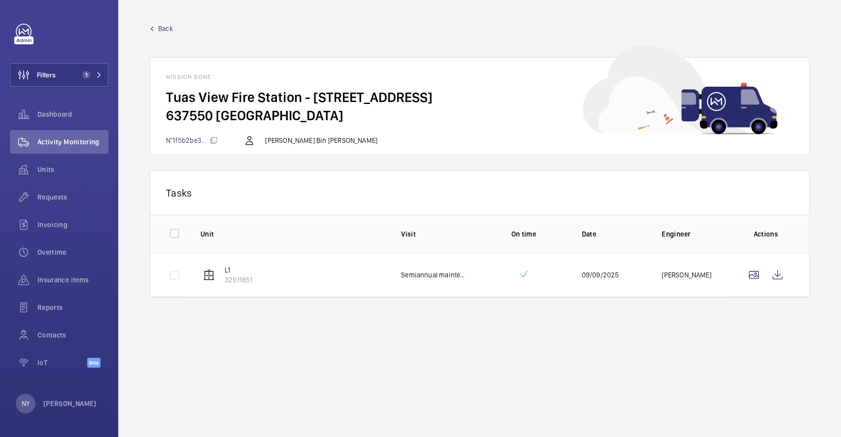
click at [158, 26] on link "Back" at bounding box center [480, 29] width 660 height 10
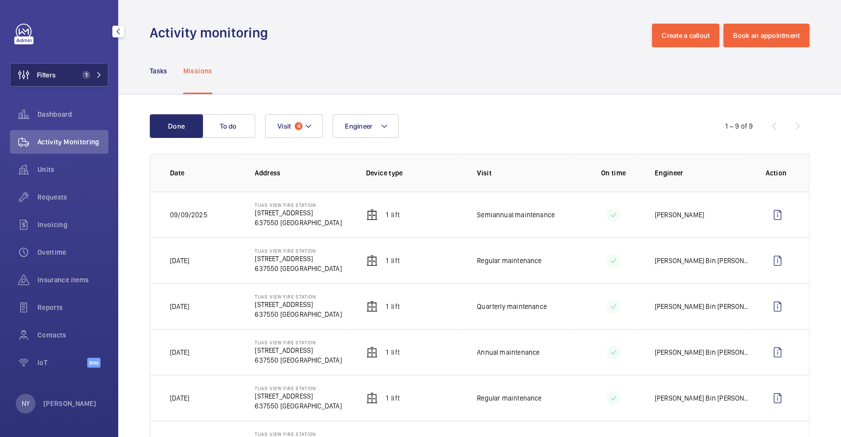
click at [56, 73] on span "Filters" at bounding box center [46, 75] width 19 height 10
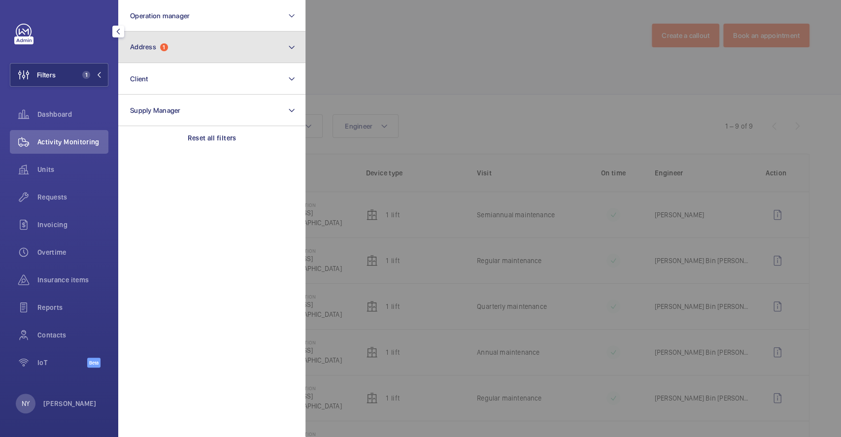
click at [170, 41] on button "Address 1" at bounding box center [211, 48] width 187 height 32
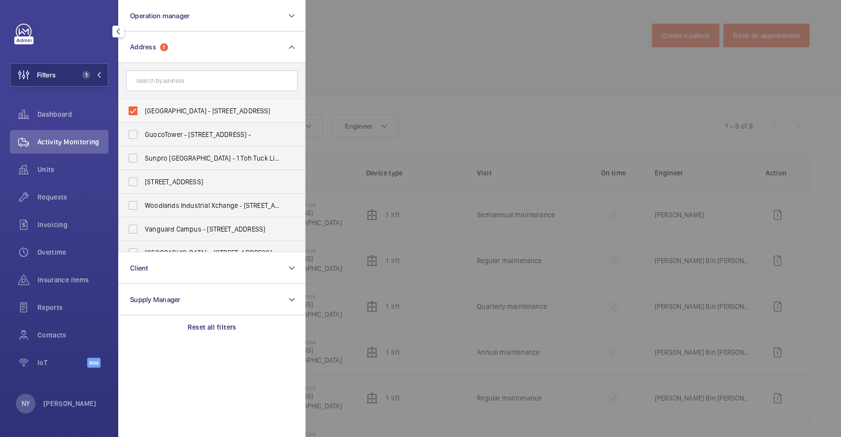
click at [177, 110] on span "[GEOGRAPHIC_DATA] - [STREET_ADDRESS]" at bounding box center [213, 111] width 136 height 10
click at [143, 110] on input "[GEOGRAPHIC_DATA] - [STREET_ADDRESS]" at bounding box center [133, 111] width 20 height 20
checkbox input "false"
click at [436, 47] on div at bounding box center [726, 218] width 841 height 437
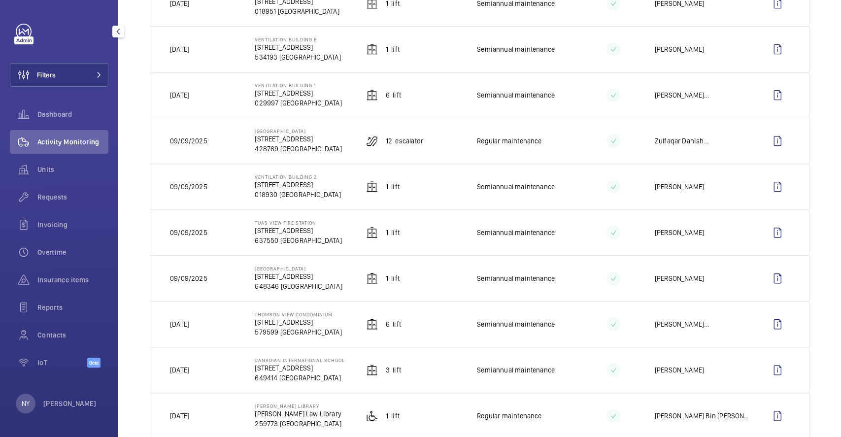
scroll to position [328, 0]
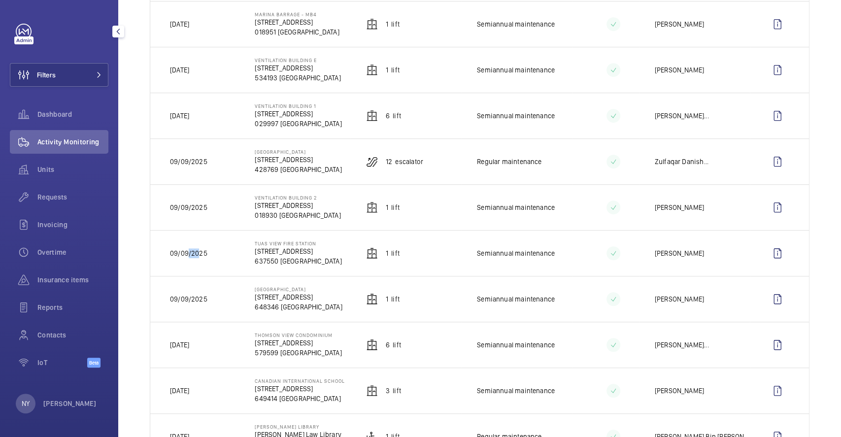
drag, startPoint x: 186, startPoint y: 250, endPoint x: 197, endPoint y: 250, distance: 10.9
click at [197, 250] on p "09/09/2025" at bounding box center [188, 253] width 37 height 10
drag, startPoint x: 189, startPoint y: 205, endPoint x: 217, endPoint y: 199, distance: 28.3
click at [217, 199] on td "09/09/2025" at bounding box center [194, 207] width 89 height 46
drag, startPoint x: 254, startPoint y: 197, endPoint x: 313, endPoint y: 197, distance: 59.6
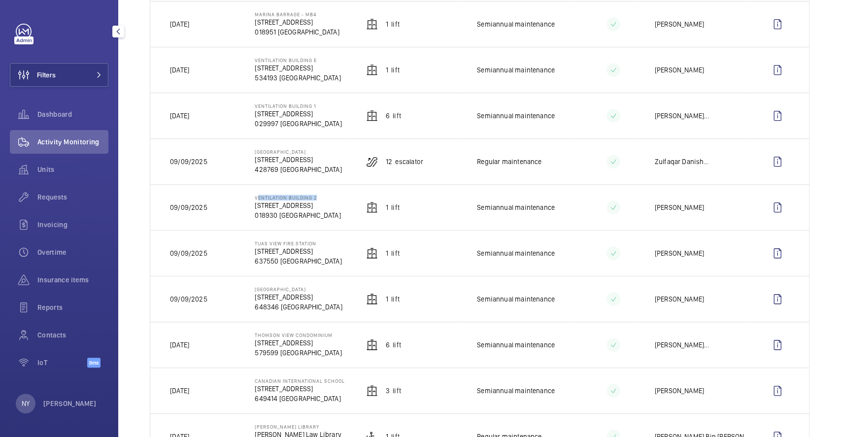
click at [313, 197] on p "Ventilation Building 2" at bounding box center [298, 198] width 86 height 6
copy p "Ventilation Building"
click at [770, 215] on wm-front-icon-button at bounding box center [778, 208] width 24 height 24
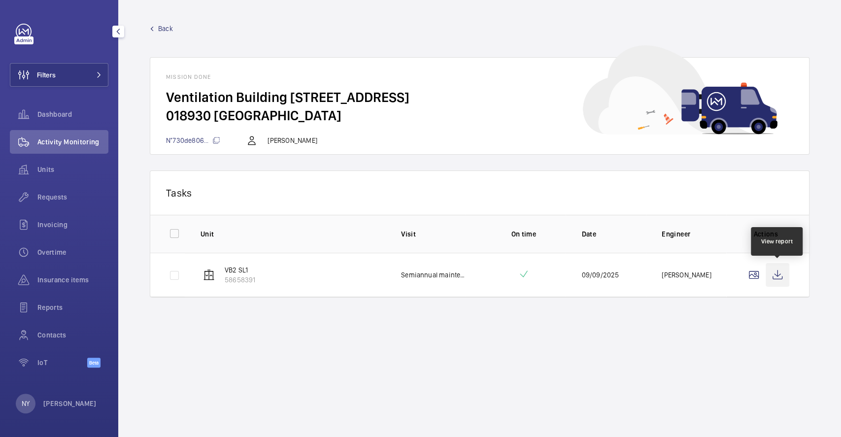
click at [788, 270] on wm-front-icon-button at bounding box center [778, 275] width 24 height 24
click at [159, 24] on span "Back" at bounding box center [165, 29] width 15 height 10
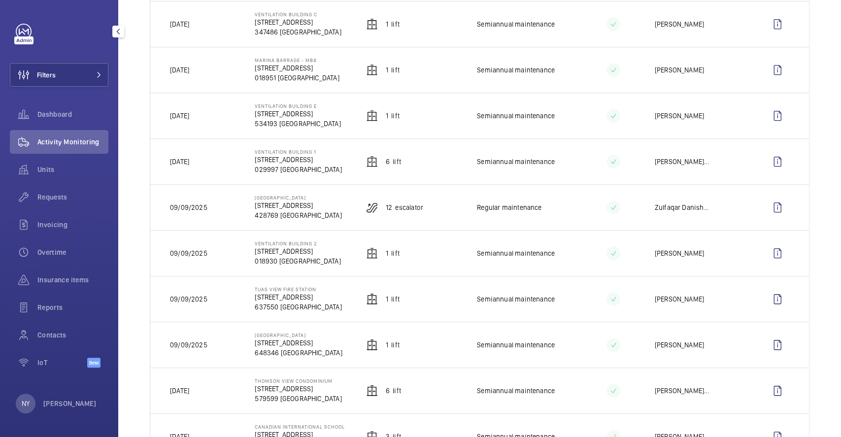
scroll to position [328, 0]
drag, startPoint x: 255, startPoint y: 150, endPoint x: 294, endPoint y: 149, distance: 39.4
click at [294, 149] on p "[GEOGRAPHIC_DATA]" at bounding box center [298, 152] width 87 height 6
copy p "[GEOGRAPHIC_DATA]"
drag, startPoint x: 378, startPoint y: 161, endPoint x: 427, endPoint y: 161, distance: 48.3
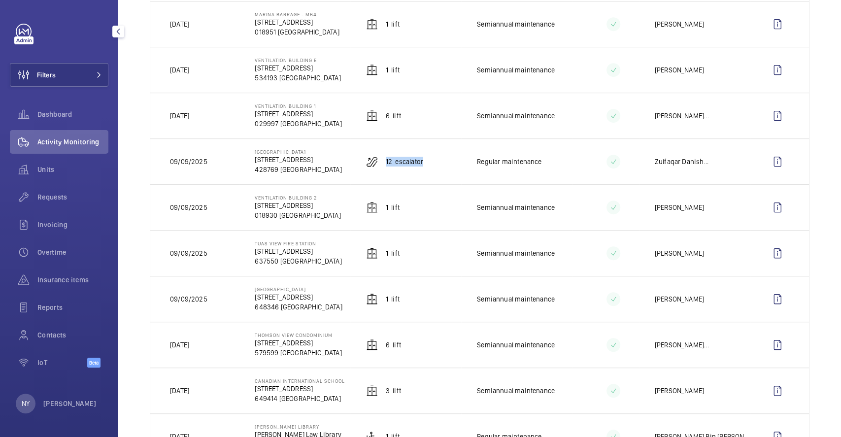
click at [427, 161] on td "12 Escalator" at bounding box center [405, 161] width 111 height 46
copy p "12 Escalator"
click at [766, 159] on wm-front-icon-button at bounding box center [778, 162] width 24 height 24
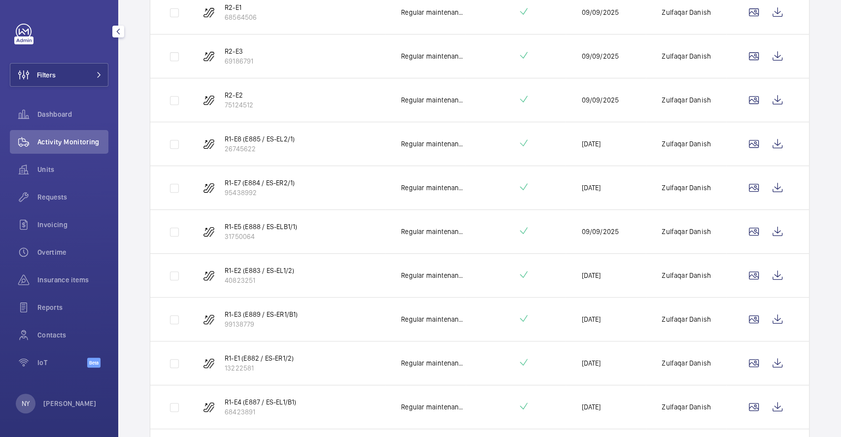
scroll to position [131, 0]
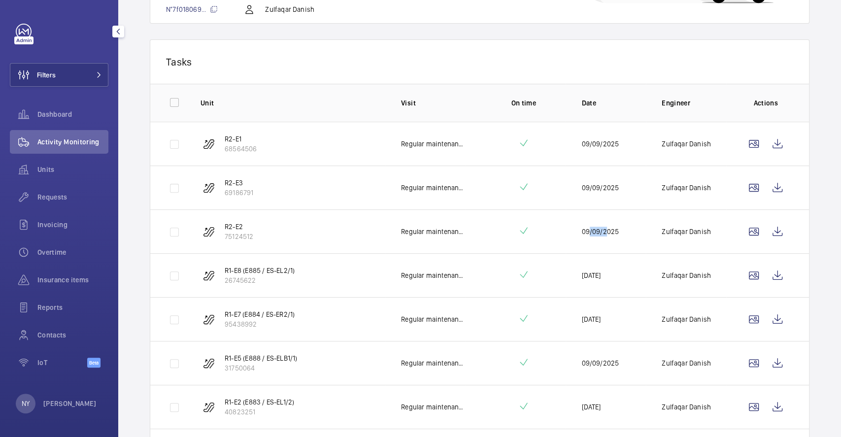
drag, startPoint x: 582, startPoint y: 228, endPoint x: 598, endPoint y: 228, distance: 15.8
click at [598, 228] on p "09/09/2025" at bounding box center [599, 232] width 37 height 10
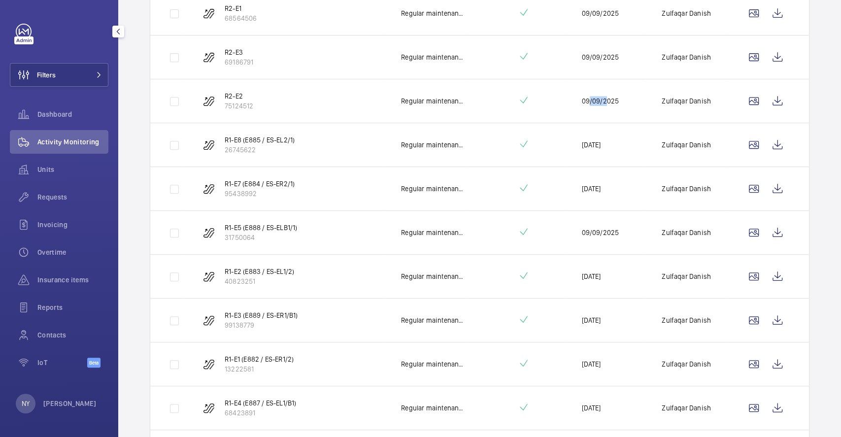
scroll to position [263, 0]
drag, startPoint x: 588, startPoint y: 231, endPoint x: 604, endPoint y: 230, distance: 15.3
click at [604, 230] on p "09/09/2025" at bounding box center [599, 232] width 37 height 10
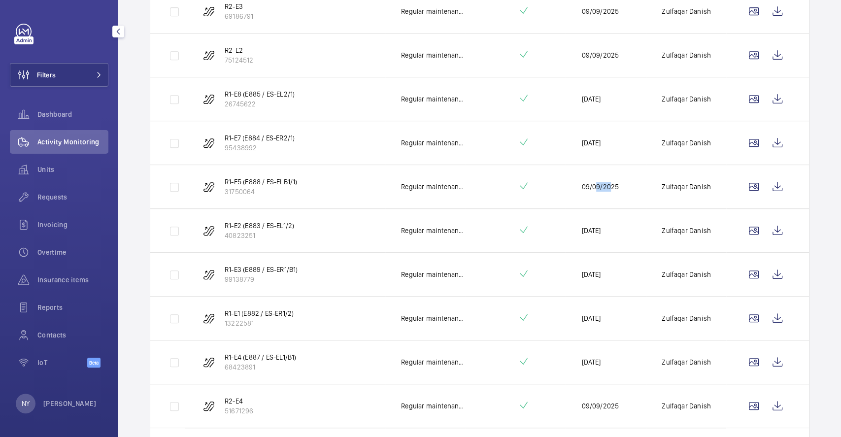
scroll to position [328, 0]
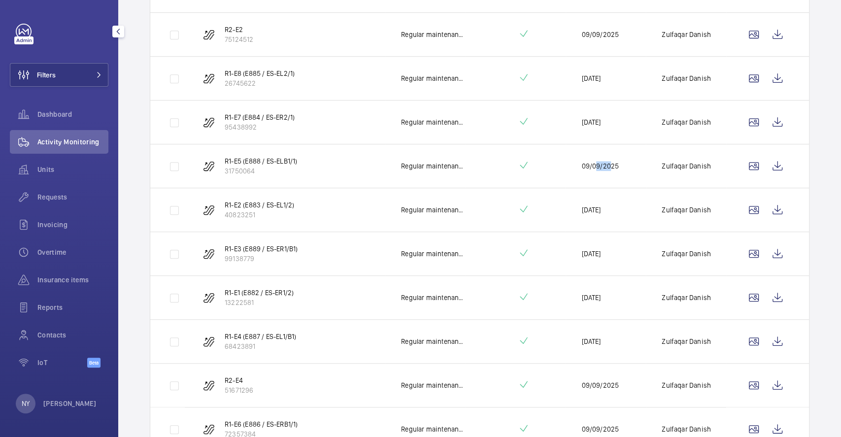
drag, startPoint x: 586, startPoint y: 299, endPoint x: 625, endPoint y: 294, distance: 39.2
click at [625, 294] on td "[DATE]" at bounding box center [606, 297] width 80 height 44
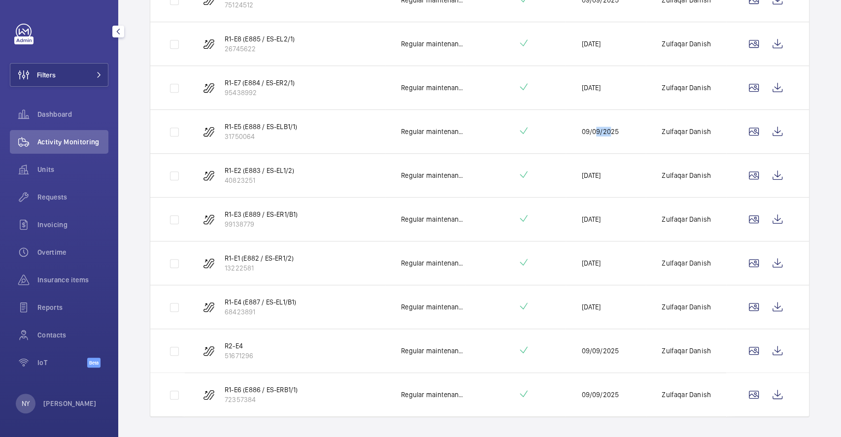
scroll to position [381, 0]
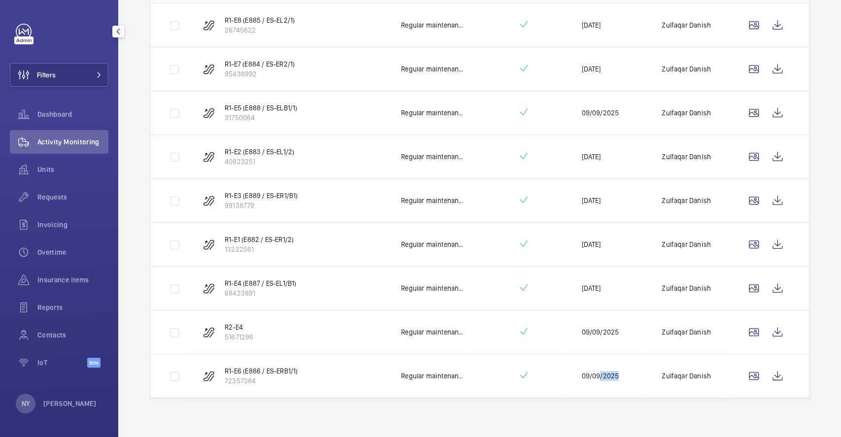
drag, startPoint x: 592, startPoint y: 376, endPoint x: 624, endPoint y: 371, distance: 32.5
click at [624, 371] on td "09/09/2025" at bounding box center [606, 376] width 80 height 44
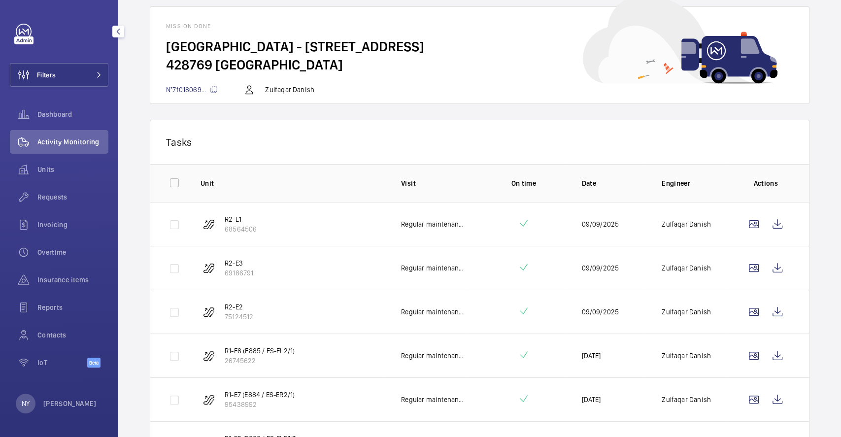
scroll to position [0, 0]
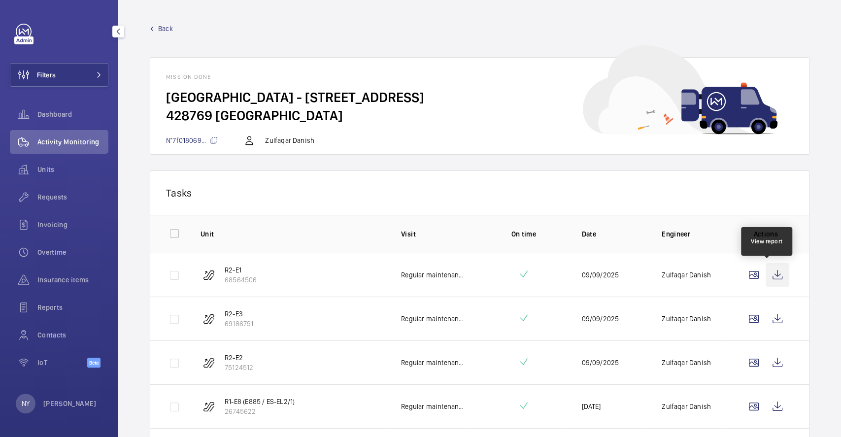
click at [778, 278] on wm-front-icon-button at bounding box center [778, 275] width 24 height 24
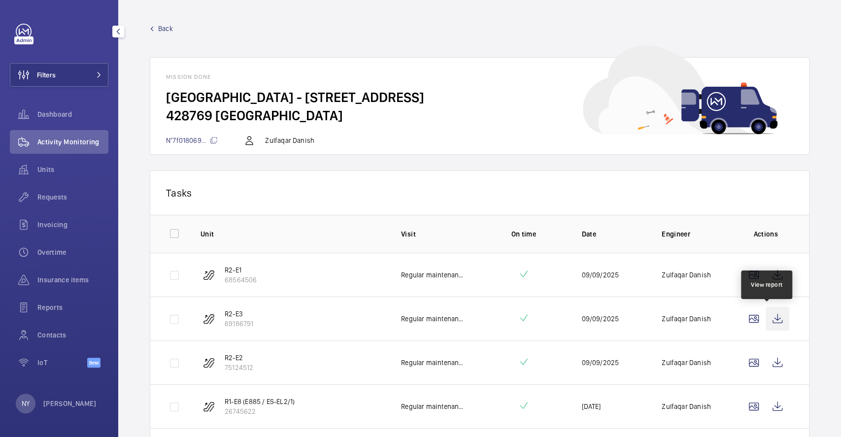
click at [766, 315] on wm-front-icon-button at bounding box center [778, 319] width 24 height 24
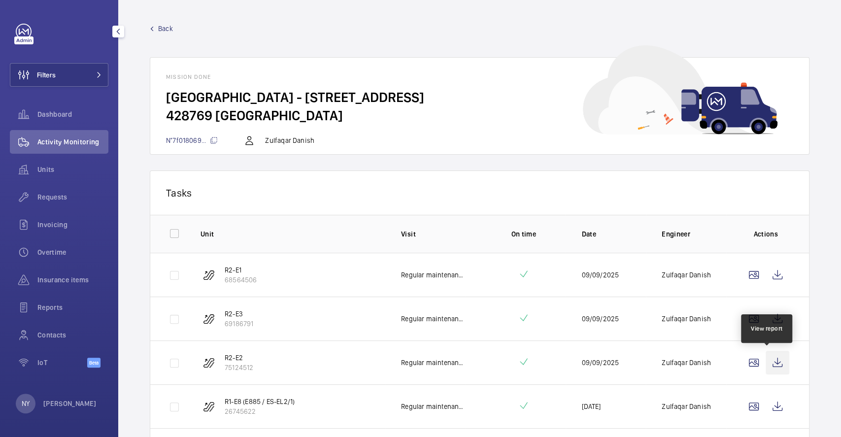
click at [767, 366] on wm-front-icon-button at bounding box center [778, 363] width 24 height 24
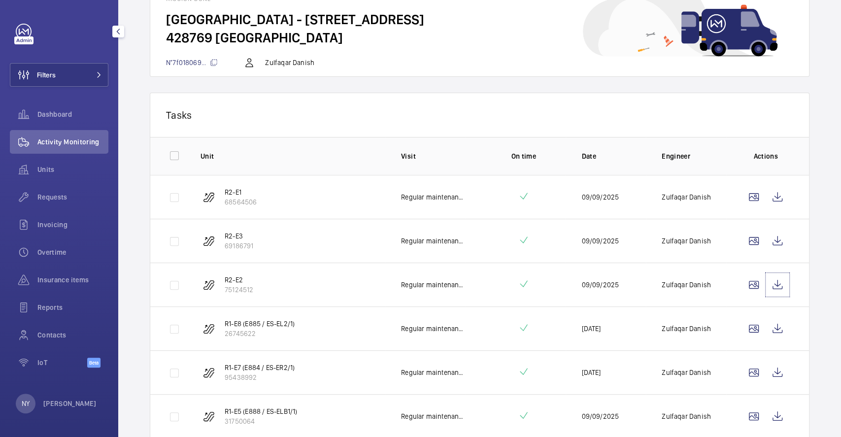
scroll to position [131, 0]
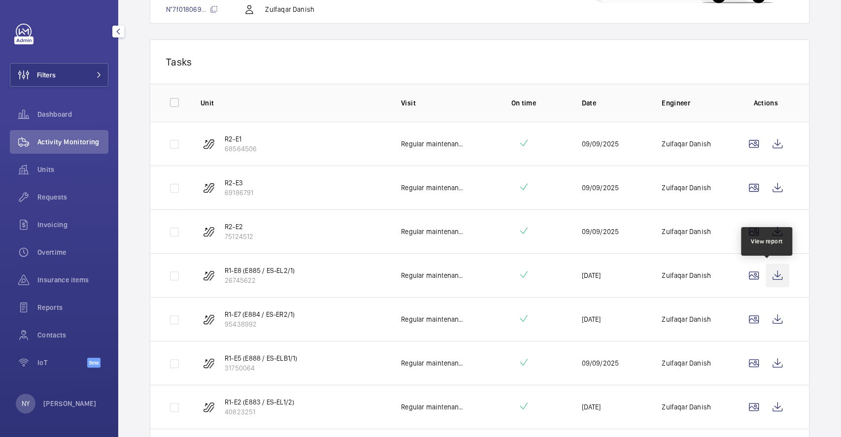
click at [769, 267] on wm-front-icon-button at bounding box center [778, 276] width 24 height 24
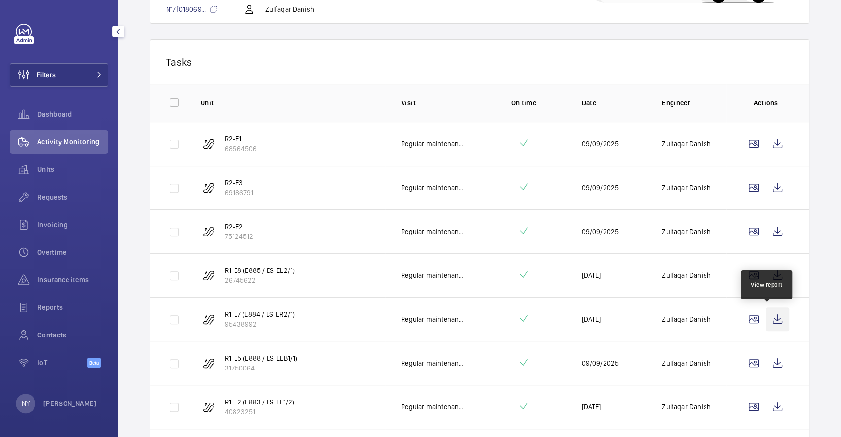
click at [769, 319] on wm-front-icon-button at bounding box center [778, 319] width 24 height 24
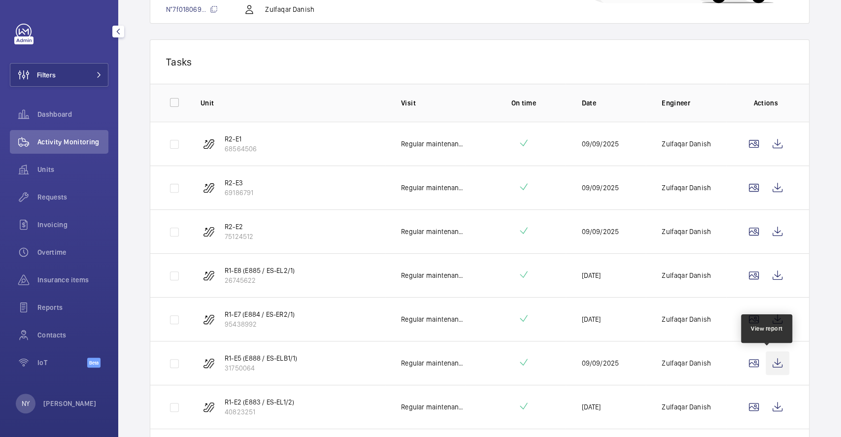
click at [767, 361] on wm-front-icon-button at bounding box center [778, 363] width 24 height 24
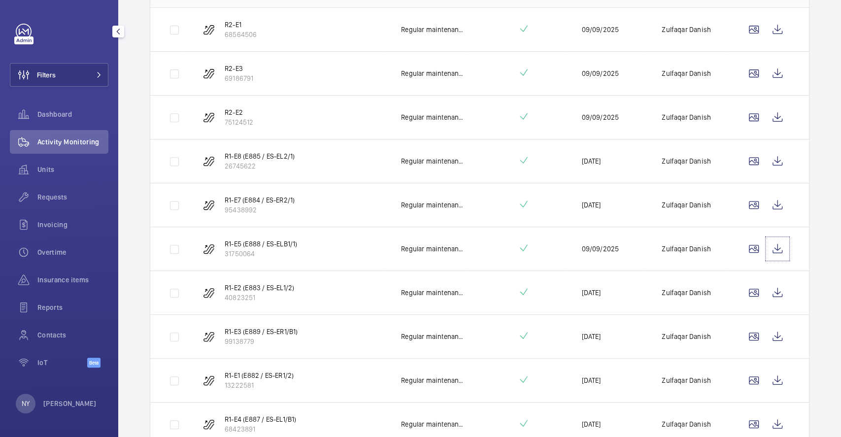
scroll to position [381, 0]
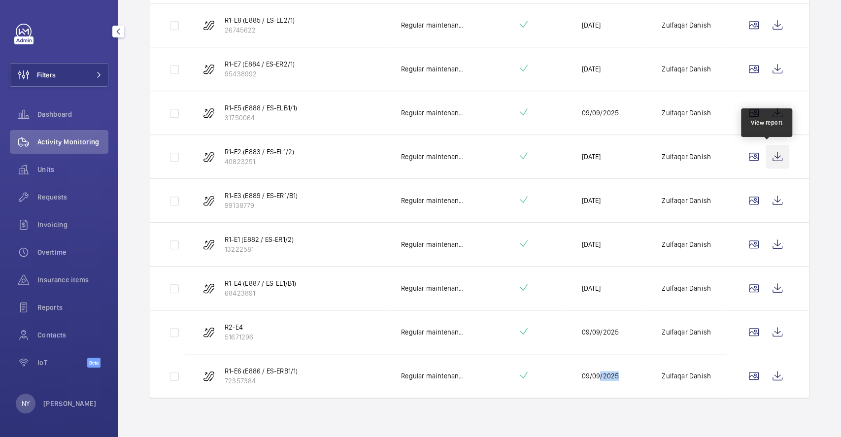
click at [767, 152] on wm-front-icon-button at bounding box center [778, 157] width 24 height 24
click at [766, 202] on wm-front-icon-button at bounding box center [778, 201] width 24 height 24
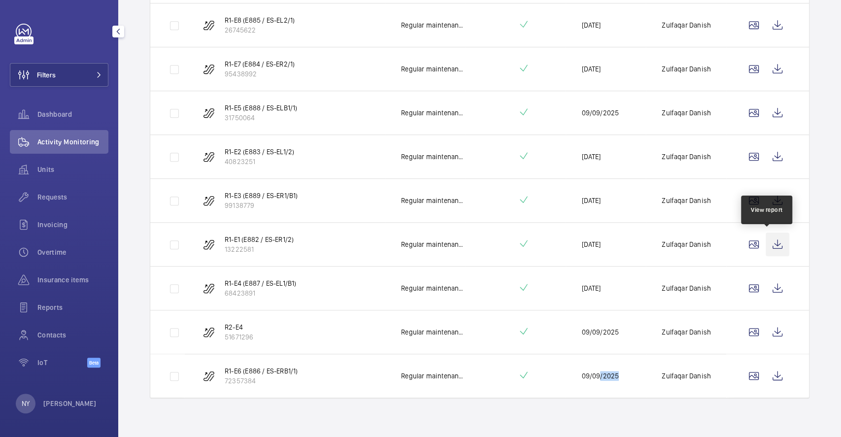
click at [769, 245] on wm-front-icon-button at bounding box center [778, 245] width 24 height 24
click at [769, 287] on wm-front-icon-button at bounding box center [778, 288] width 24 height 24
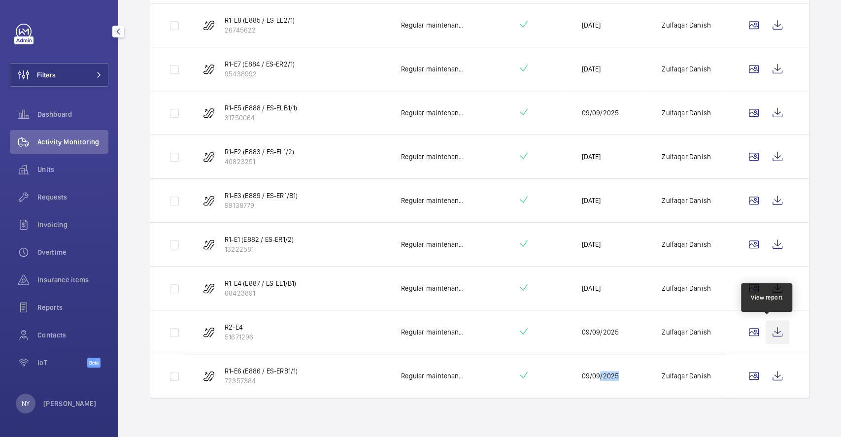
click at [778, 335] on wm-front-icon-button at bounding box center [778, 332] width 24 height 24
click at [774, 368] on wm-front-icon-button at bounding box center [778, 376] width 24 height 24
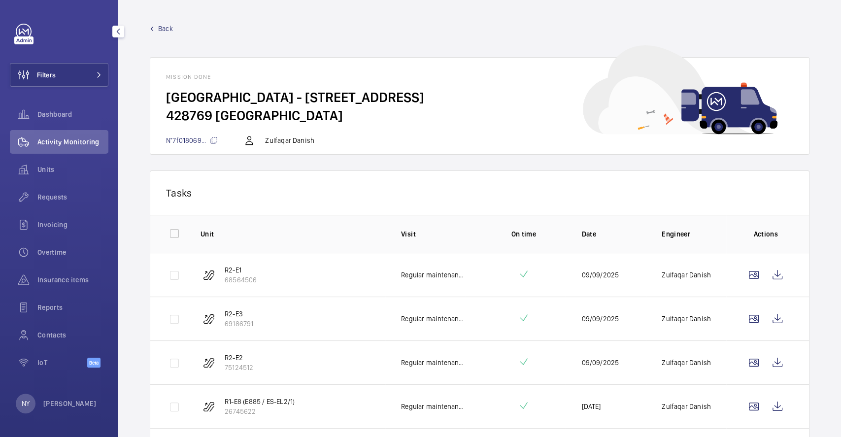
click at [163, 28] on span "Back" at bounding box center [165, 29] width 15 height 10
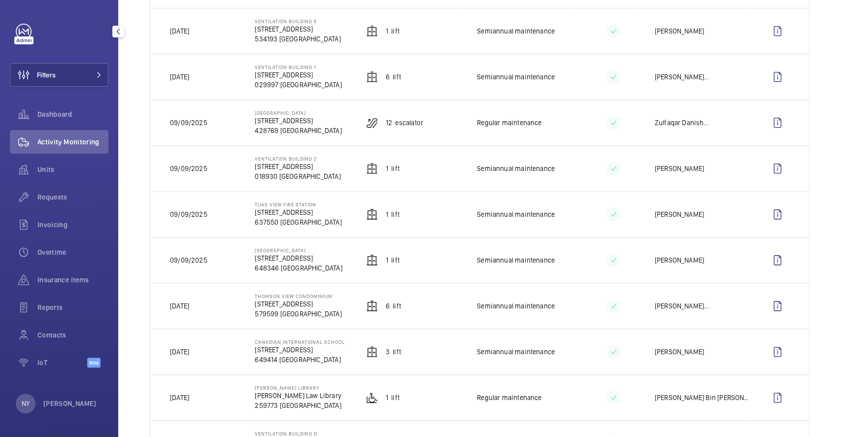
scroll to position [460, 0]
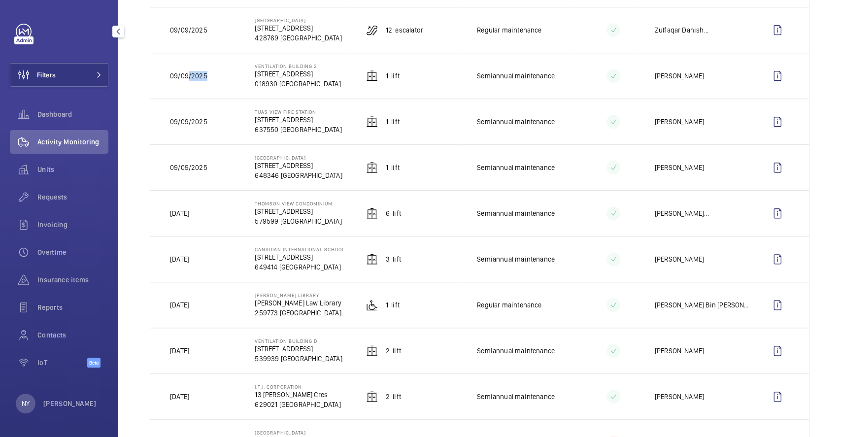
drag, startPoint x: 188, startPoint y: 75, endPoint x: 209, endPoint y: 73, distance: 21.3
click at [209, 73] on td "09/09/2025" at bounding box center [194, 76] width 89 height 46
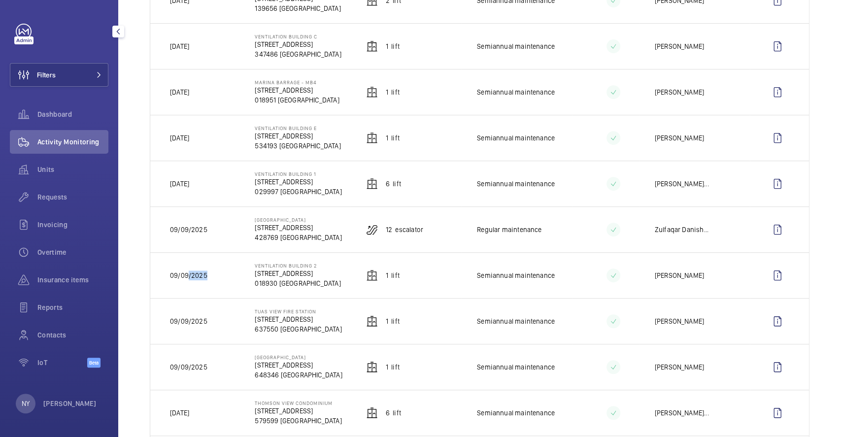
scroll to position [197, 0]
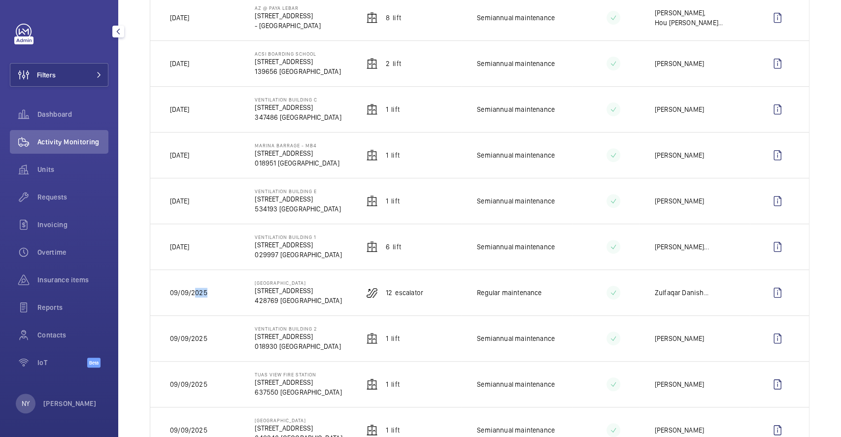
drag, startPoint x: 193, startPoint y: 294, endPoint x: 215, endPoint y: 293, distance: 22.7
click at [215, 293] on td "09/09/2025" at bounding box center [194, 293] width 89 height 46
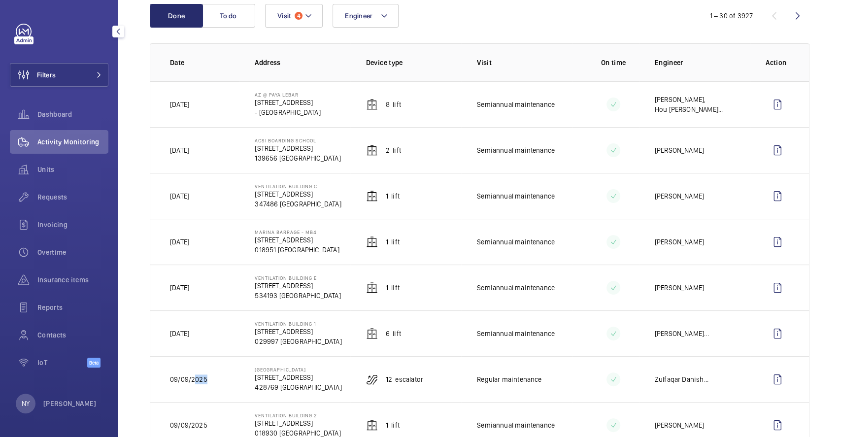
scroll to position [131, 0]
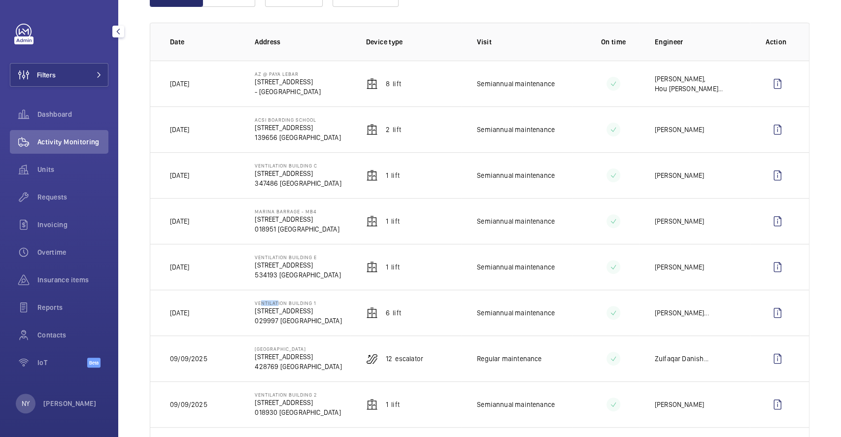
drag, startPoint x: 256, startPoint y: 304, endPoint x: 274, endPoint y: 304, distance: 17.7
click at [274, 304] on p "Ventilation Building 1" at bounding box center [298, 303] width 87 height 6
drag, startPoint x: 289, startPoint y: 261, endPoint x: 298, endPoint y: 261, distance: 8.9
click at [298, 261] on p "[STREET_ADDRESS]" at bounding box center [298, 265] width 86 height 10
drag, startPoint x: 276, startPoint y: 309, endPoint x: 302, endPoint y: 309, distance: 25.6
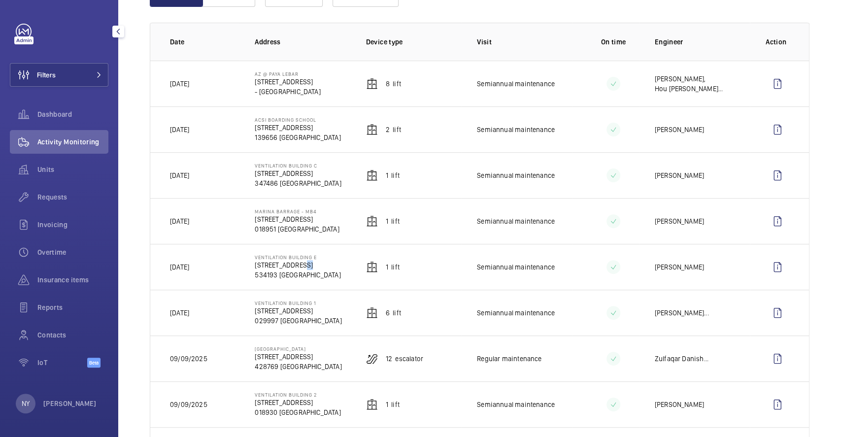
click at [302, 309] on p "[STREET_ADDRESS]" at bounding box center [298, 311] width 87 height 10
click at [766, 312] on wm-front-icon-button at bounding box center [778, 313] width 24 height 24
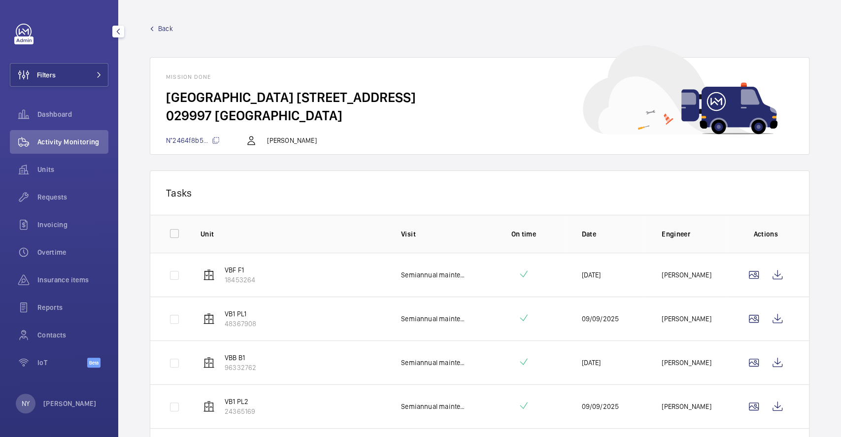
scroll to position [118, 0]
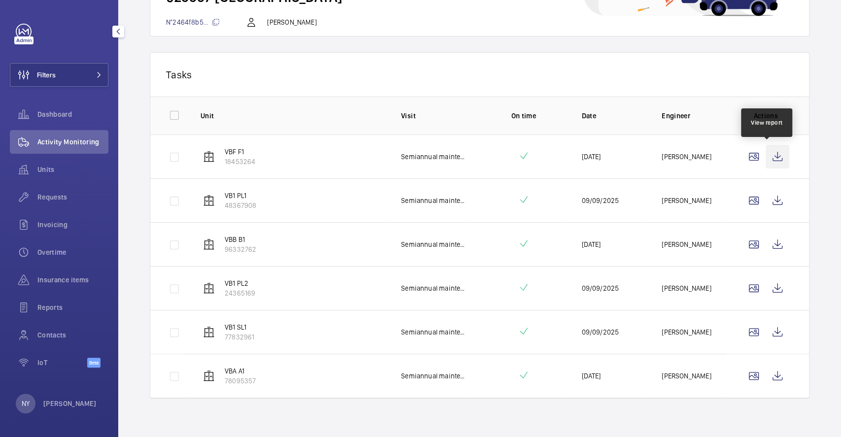
click at [770, 163] on wm-front-icon-button at bounding box center [778, 157] width 24 height 24
click at [772, 202] on wm-front-icon-button at bounding box center [778, 201] width 24 height 24
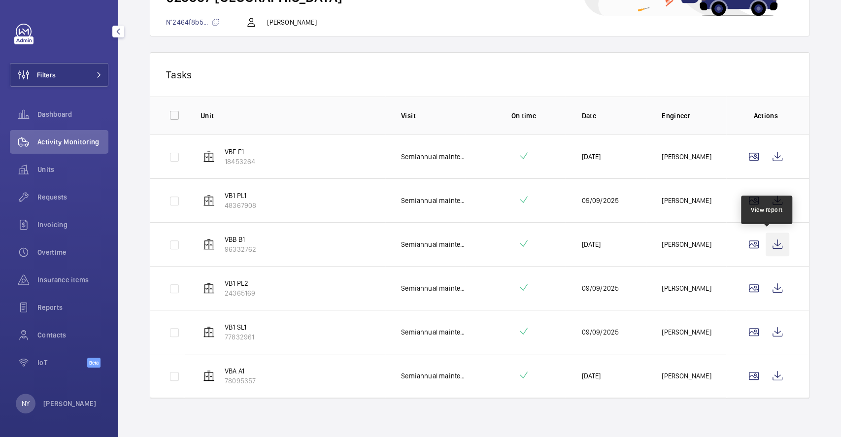
click at [766, 244] on wm-front-icon-button at bounding box center [778, 245] width 24 height 24
click at [773, 281] on wm-front-icon-button at bounding box center [778, 288] width 24 height 24
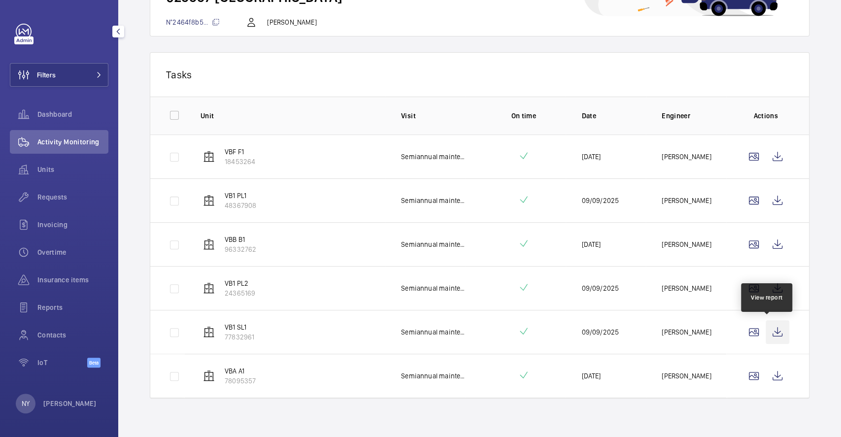
click at [766, 331] on wm-front-icon-button at bounding box center [778, 332] width 24 height 24
click at [766, 372] on wm-front-icon-button at bounding box center [778, 376] width 24 height 24
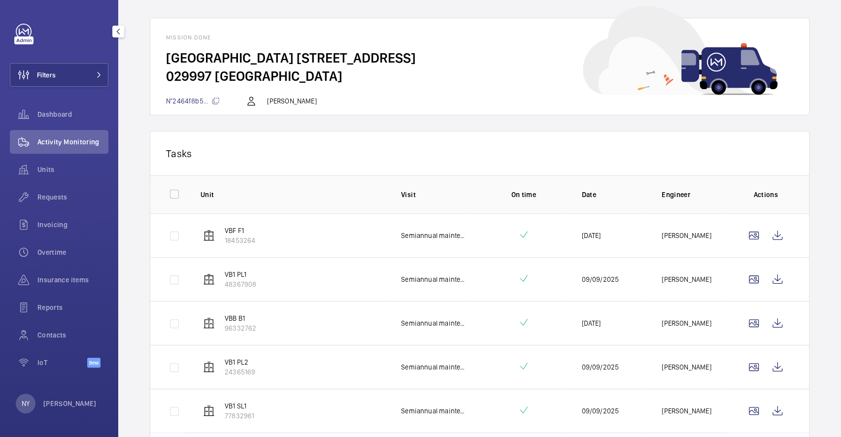
scroll to position [0, 0]
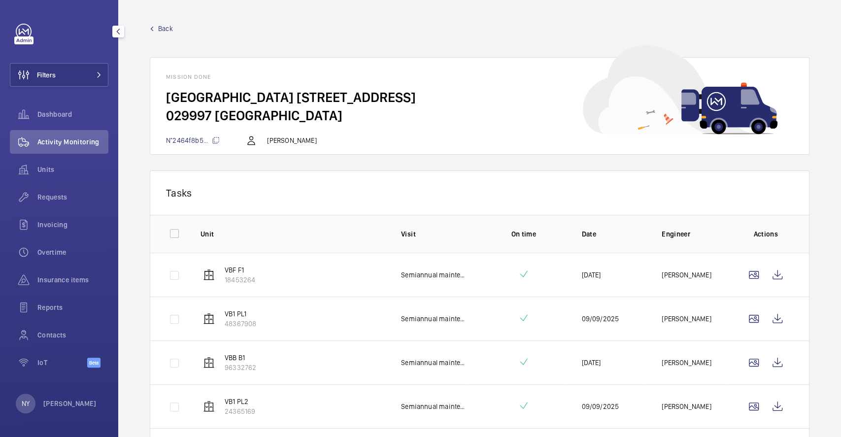
click at [165, 26] on span "Back" at bounding box center [165, 29] width 15 height 10
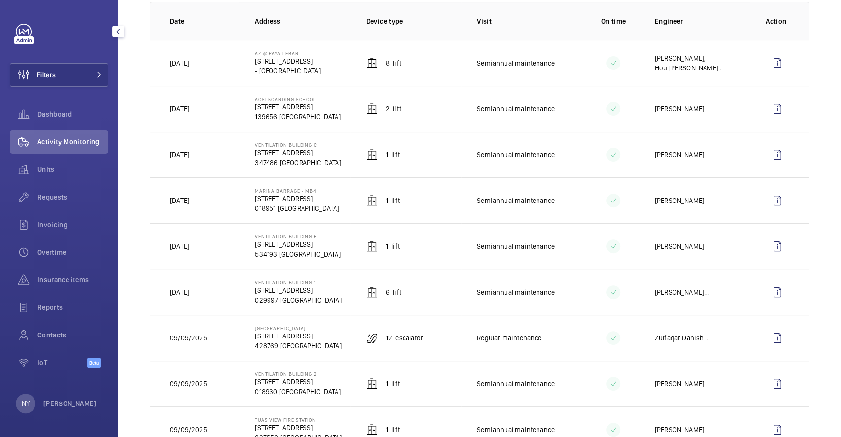
scroll to position [131, 0]
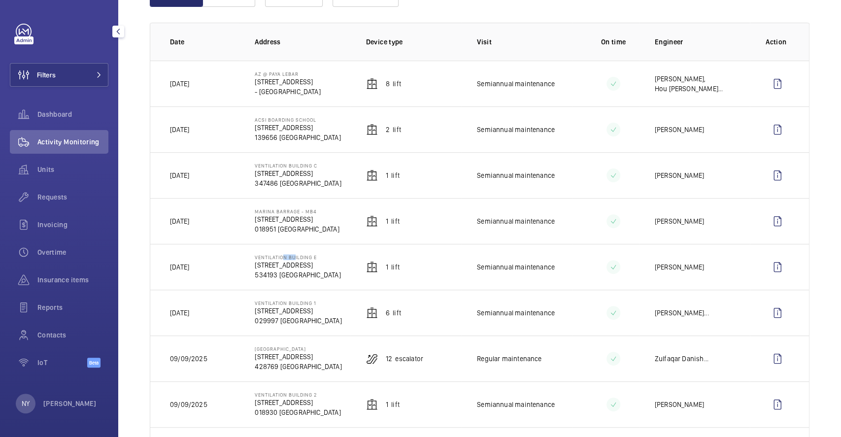
drag, startPoint x: 278, startPoint y: 257, endPoint x: 292, endPoint y: 257, distance: 13.3
click at [292, 257] on p "Ventilation Building E" at bounding box center [298, 257] width 86 height 6
click at [767, 266] on wm-front-icon-button at bounding box center [778, 267] width 24 height 24
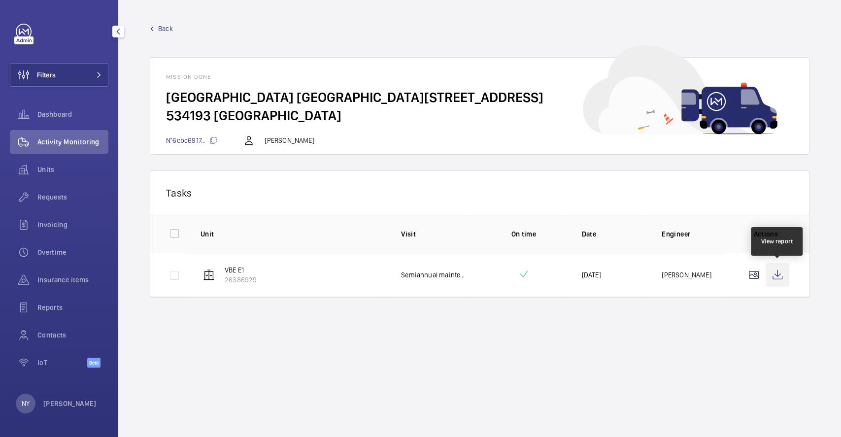
click at [780, 275] on wm-front-icon-button at bounding box center [778, 275] width 24 height 24
click at [166, 25] on span "Back" at bounding box center [165, 29] width 15 height 10
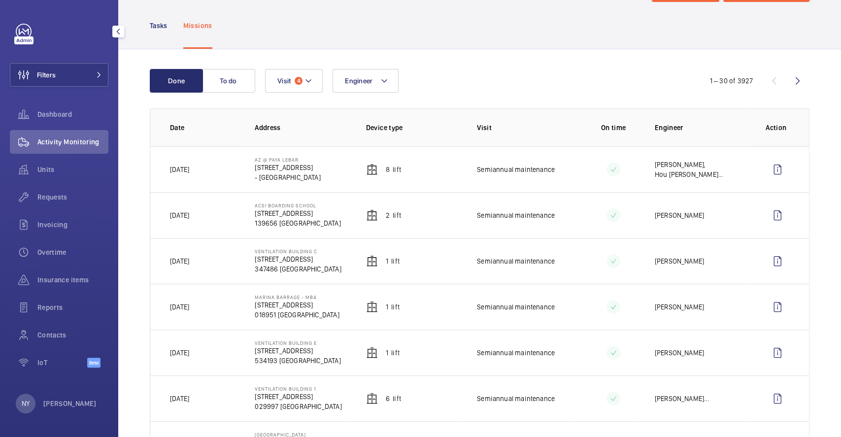
scroll to position [66, 0]
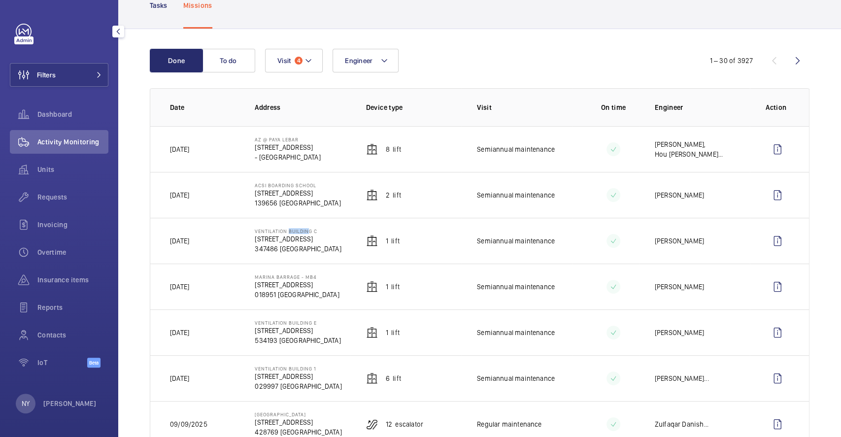
drag, startPoint x: 287, startPoint y: 230, endPoint x: 304, endPoint y: 226, distance: 17.6
click at [304, 226] on td "[GEOGRAPHIC_DATA] C [STREET_ADDRESS]" at bounding box center [294, 241] width 111 height 46
click at [769, 232] on wm-front-icon-button at bounding box center [778, 241] width 24 height 24
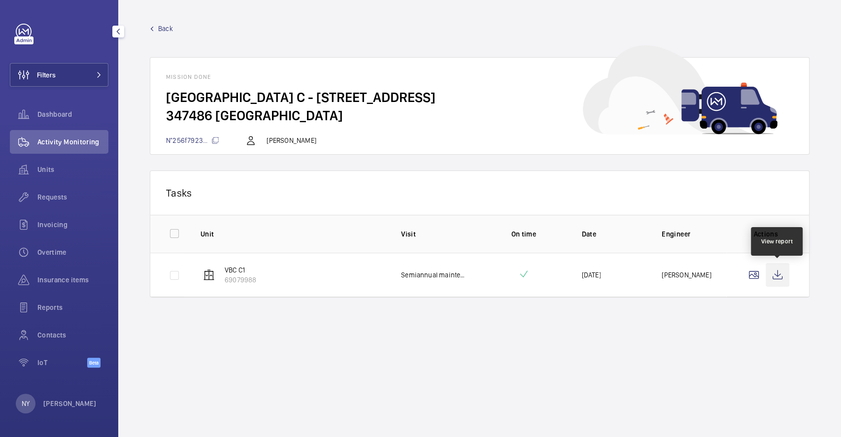
click at [781, 280] on wm-front-icon-button at bounding box center [778, 275] width 24 height 24
click at [158, 31] on span "Back" at bounding box center [165, 29] width 15 height 10
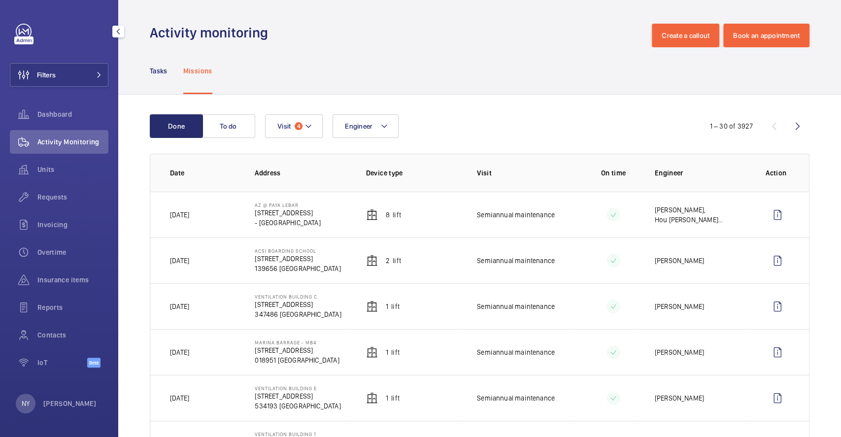
scroll to position [66, 0]
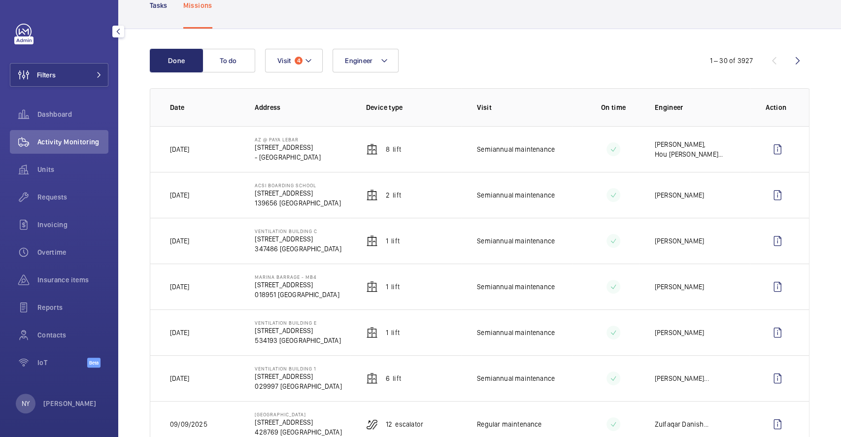
drag, startPoint x: 252, startPoint y: 276, endPoint x: 325, endPoint y: 273, distance: 72.5
click at [325, 273] on td "Marina Barrage - MB4 [STREET_ADDRESS]" at bounding box center [294, 287] width 111 height 46
drag, startPoint x: 253, startPoint y: 285, endPoint x: 305, endPoint y: 282, distance: 51.3
click at [305, 282] on p "[STREET_ADDRESS]" at bounding box center [297, 285] width 84 height 10
drag, startPoint x: 254, startPoint y: 275, endPoint x: 325, endPoint y: 274, distance: 71.0
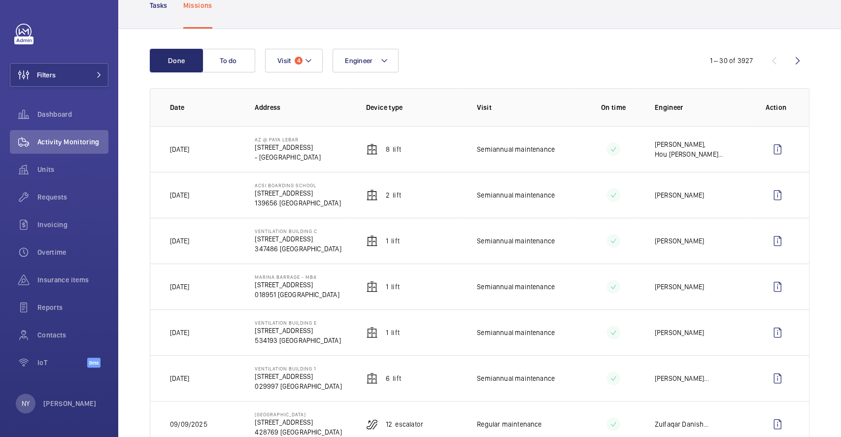
click at [325, 274] on td "Marina Barrage - MB4 [STREET_ADDRESS]" at bounding box center [294, 287] width 111 height 46
click at [39, 71] on span "Filters" at bounding box center [46, 75] width 19 height 10
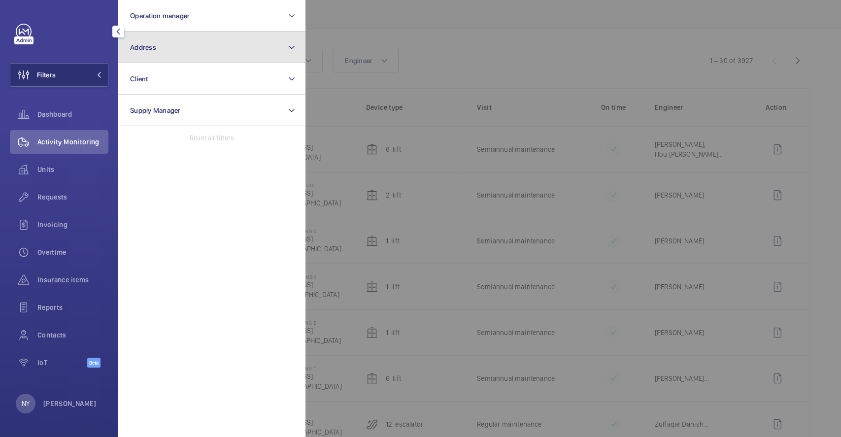
click at [183, 50] on button "Address" at bounding box center [211, 48] width 187 height 32
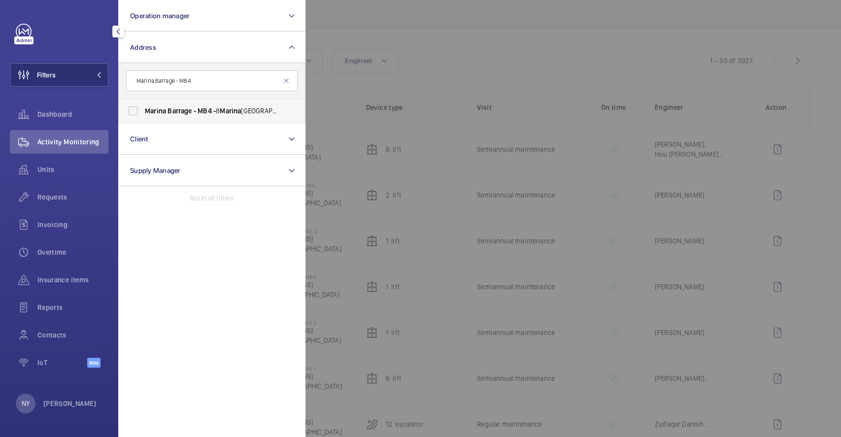
type input "Marina Barrage - MB4"
click at [204, 105] on label "[PERSON_NAME] - MB4 - [STREET_ADDRESS]" at bounding box center [204, 111] width 171 height 24
click at [143, 105] on input "[PERSON_NAME] - MB4 - [STREET_ADDRESS]" at bounding box center [133, 111] width 20 height 20
checkbox input "true"
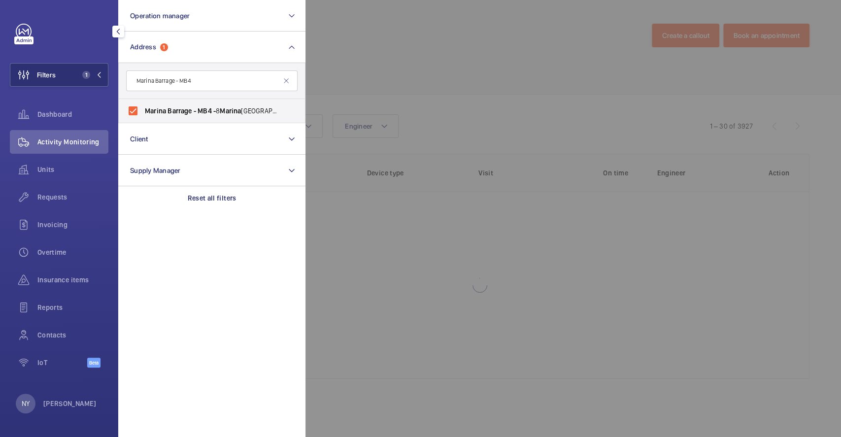
click at [447, 47] on div at bounding box center [726, 218] width 841 height 437
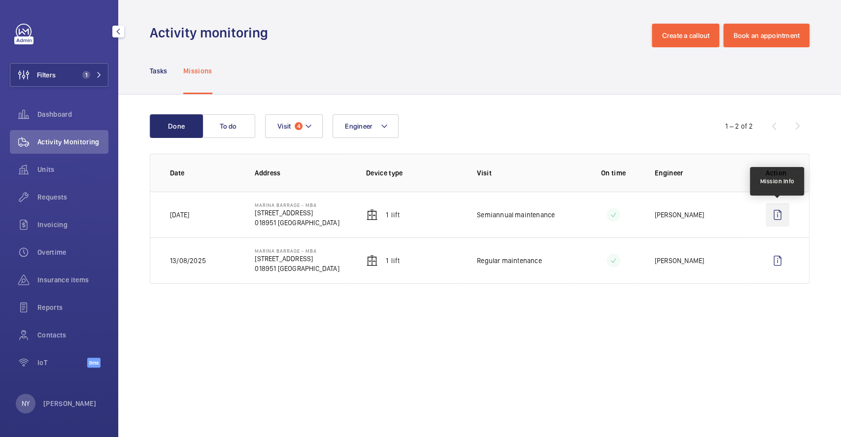
click at [782, 214] on wm-front-icon-button at bounding box center [778, 215] width 24 height 24
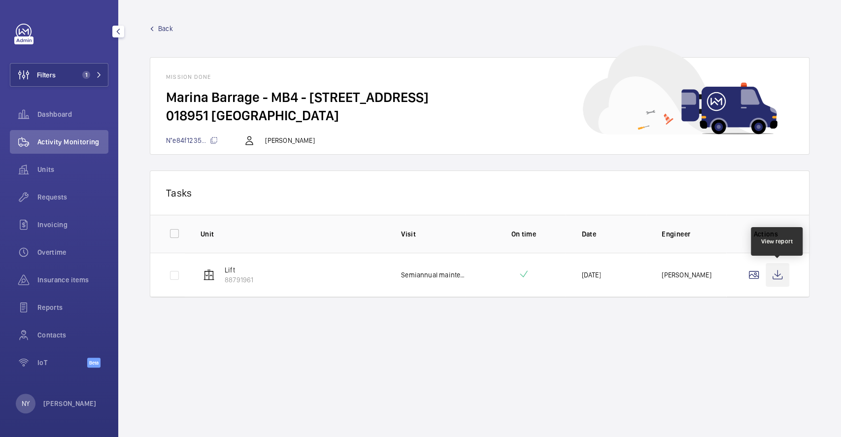
click at [774, 276] on wm-front-icon-button at bounding box center [778, 275] width 24 height 24
click at [162, 25] on span "Back" at bounding box center [165, 29] width 15 height 10
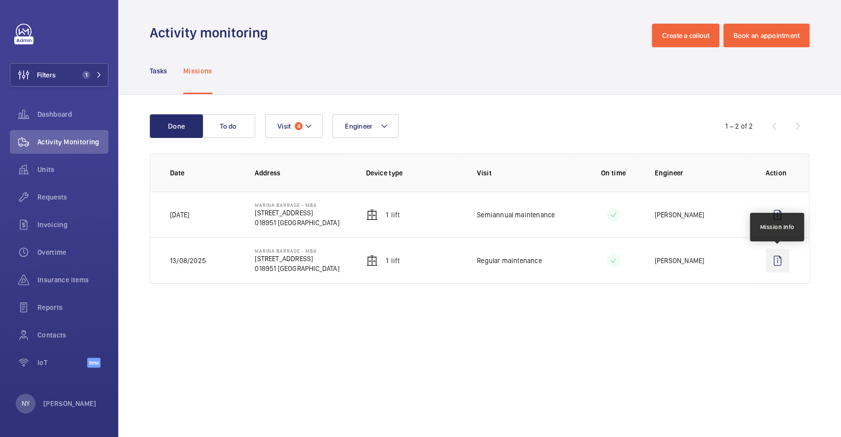
click at [777, 266] on wm-front-icon-button at bounding box center [778, 261] width 24 height 24
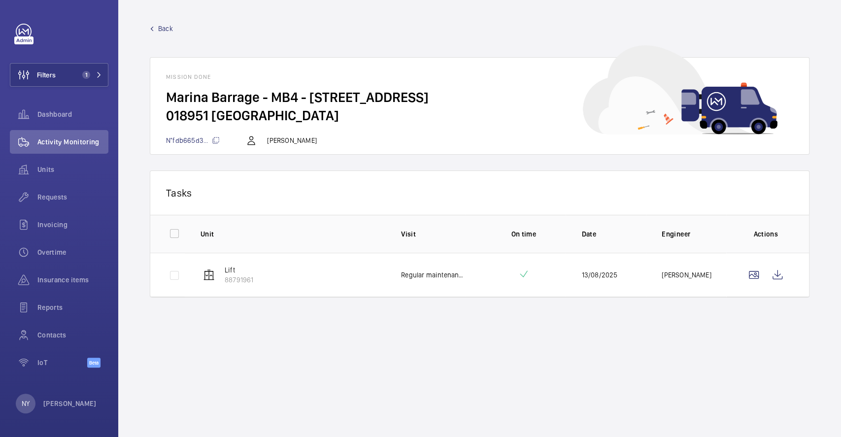
click at [171, 30] on span "Back" at bounding box center [165, 29] width 15 height 10
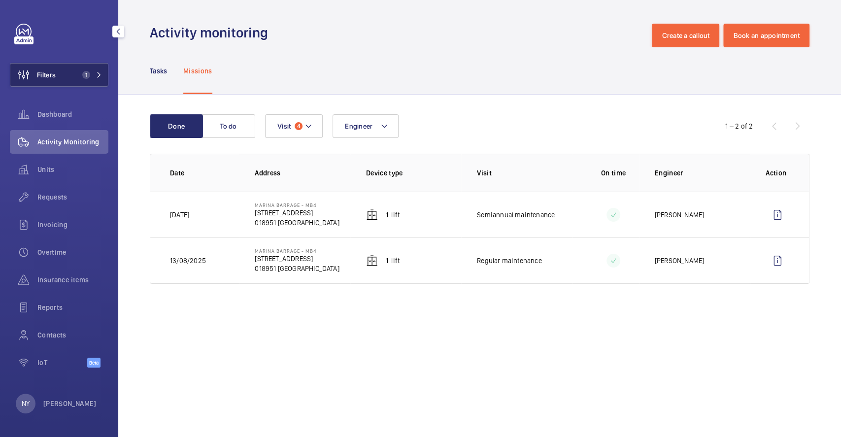
click at [71, 75] on button "Filters 1" at bounding box center [59, 75] width 99 height 24
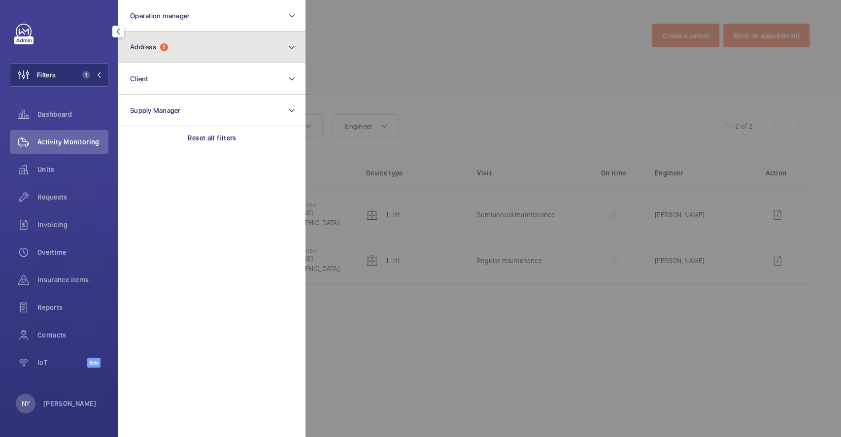
click at [182, 49] on button "Address 1" at bounding box center [211, 48] width 187 height 32
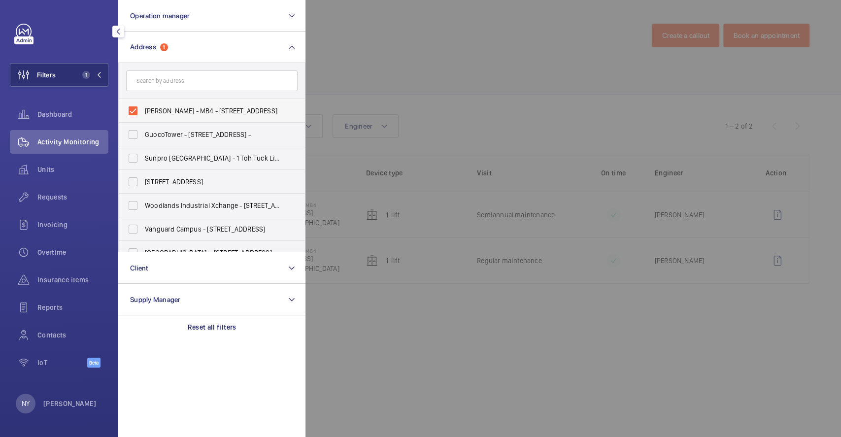
click at [181, 112] on span "[PERSON_NAME] - MB4 - [STREET_ADDRESS]" at bounding box center [213, 111] width 136 height 10
click at [143, 112] on input "[PERSON_NAME] - MB4 - [STREET_ADDRESS]" at bounding box center [133, 111] width 20 height 20
checkbox input "false"
click at [407, 49] on div at bounding box center [726, 218] width 841 height 437
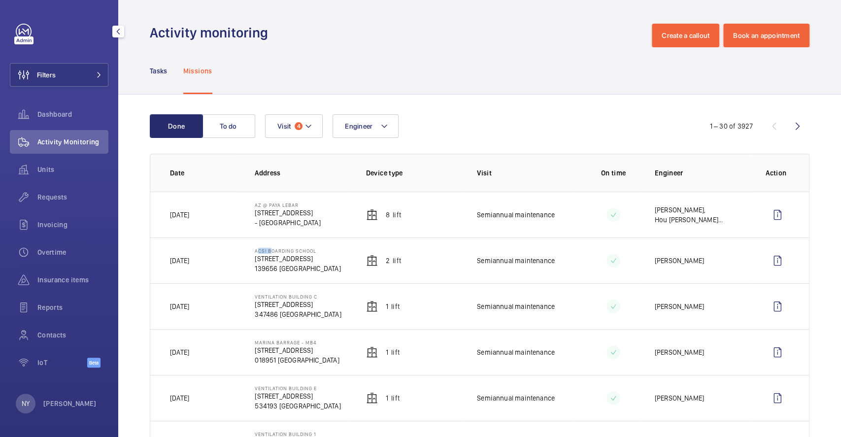
drag, startPoint x: 252, startPoint y: 248, endPoint x: 268, endPoint y: 248, distance: 15.3
click at [268, 248] on td "ACSI Boarding School [STREET_ADDRESS]" at bounding box center [294, 261] width 111 height 46
click at [773, 259] on wm-front-icon-button at bounding box center [778, 261] width 24 height 24
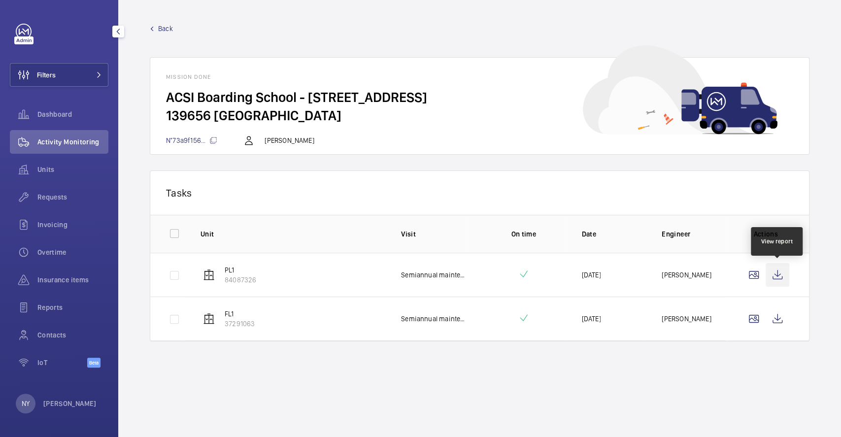
click at [783, 280] on wm-front-icon-button at bounding box center [778, 275] width 24 height 24
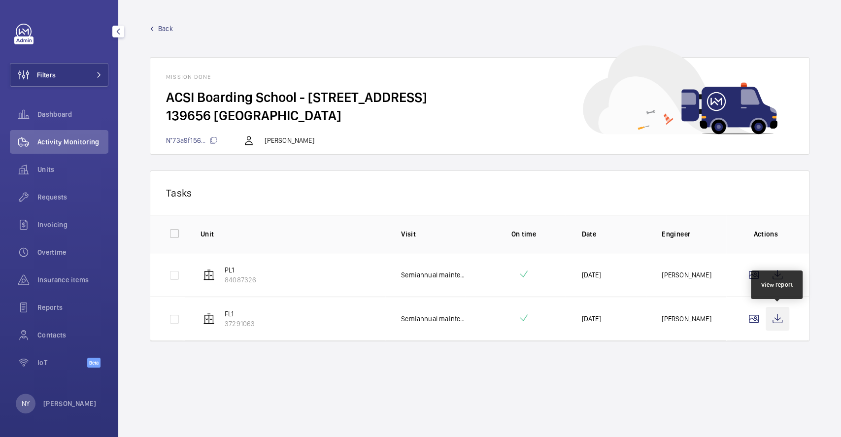
click at [777, 317] on wm-front-icon-button at bounding box center [778, 319] width 24 height 24
click at [165, 29] on span "Back" at bounding box center [165, 29] width 15 height 10
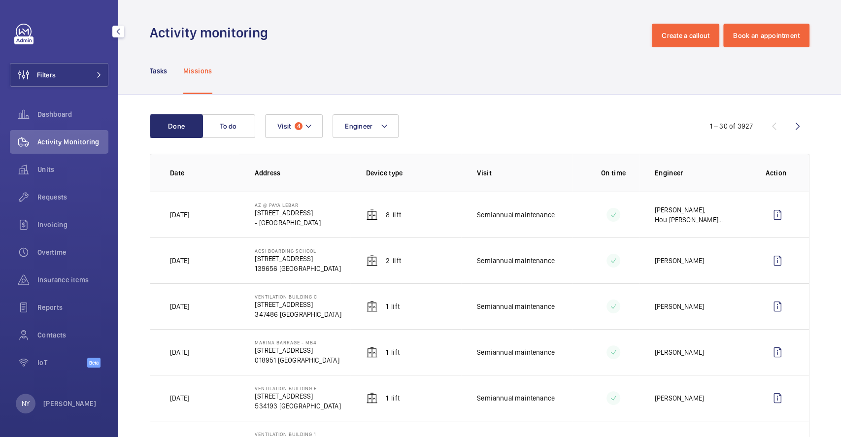
drag, startPoint x: 255, startPoint y: 206, endPoint x: 311, endPoint y: 202, distance: 56.4
click at [311, 202] on td "AZ @ Paya Lebar [STREET_ADDRESS]" at bounding box center [294, 215] width 111 height 46
click at [769, 216] on wm-front-icon-button at bounding box center [778, 215] width 24 height 24
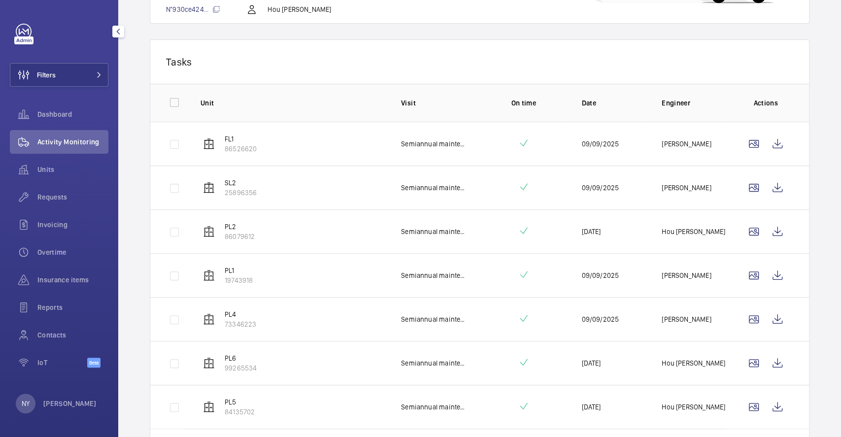
scroll to position [206, 0]
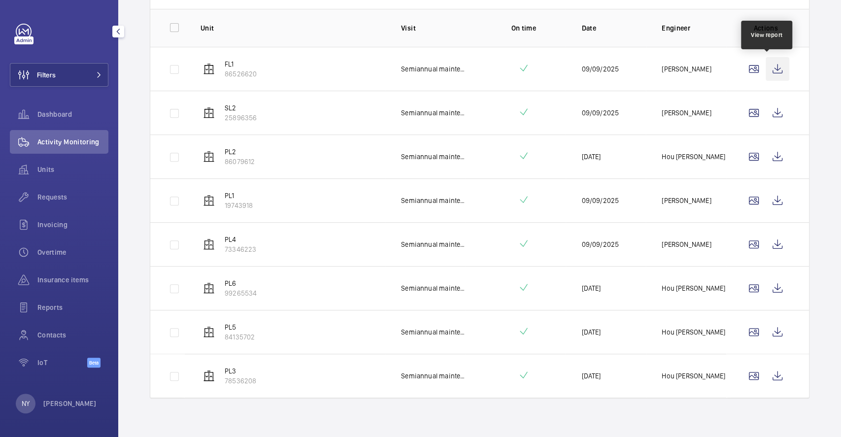
click at [766, 73] on wm-front-icon-button at bounding box center [778, 69] width 24 height 24
click at [773, 107] on wm-front-icon-button at bounding box center [778, 113] width 24 height 24
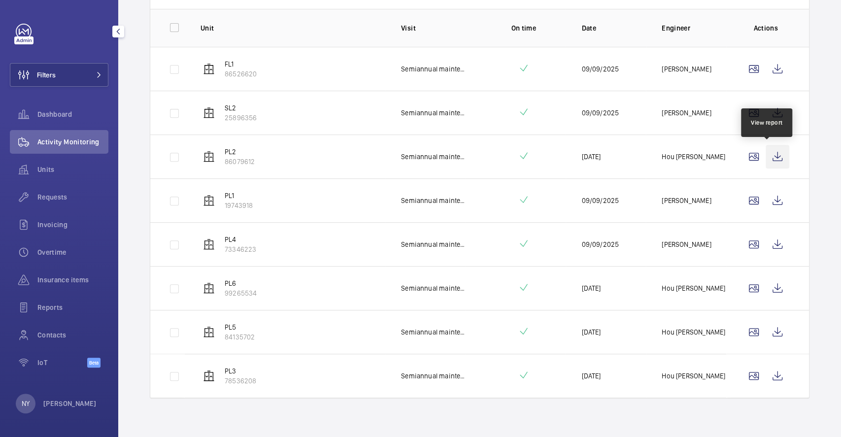
click at [766, 152] on wm-front-icon-button at bounding box center [778, 157] width 24 height 24
click at [773, 201] on wm-front-icon-button at bounding box center [778, 201] width 24 height 24
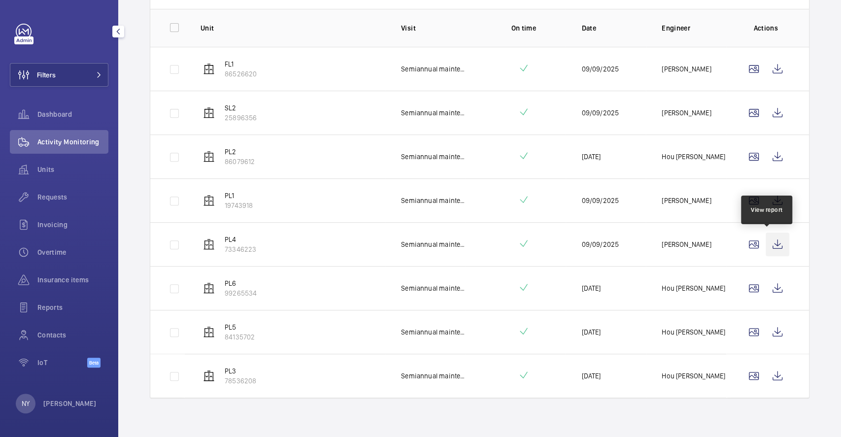
click at [769, 247] on wm-front-icon-button at bounding box center [778, 245] width 24 height 24
click at [766, 287] on wm-front-icon-button at bounding box center [778, 288] width 24 height 24
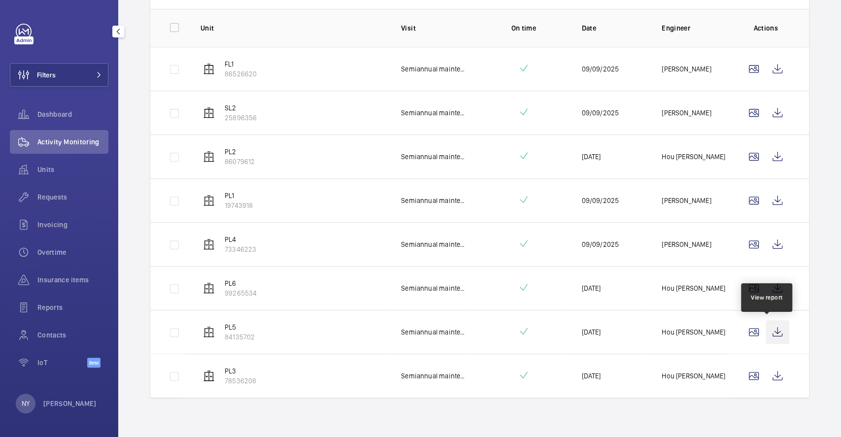
click at [771, 332] on wm-front-icon-button at bounding box center [778, 332] width 24 height 24
click at [766, 378] on wm-front-icon-button at bounding box center [778, 376] width 24 height 24
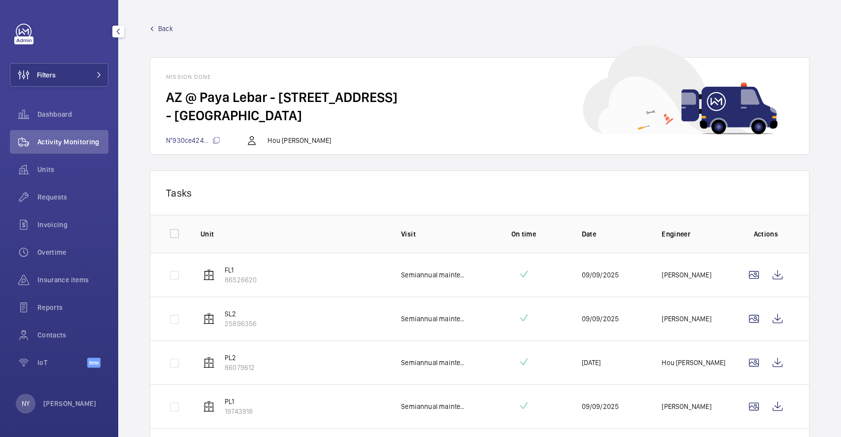
click at [167, 27] on span "Back" at bounding box center [165, 29] width 15 height 10
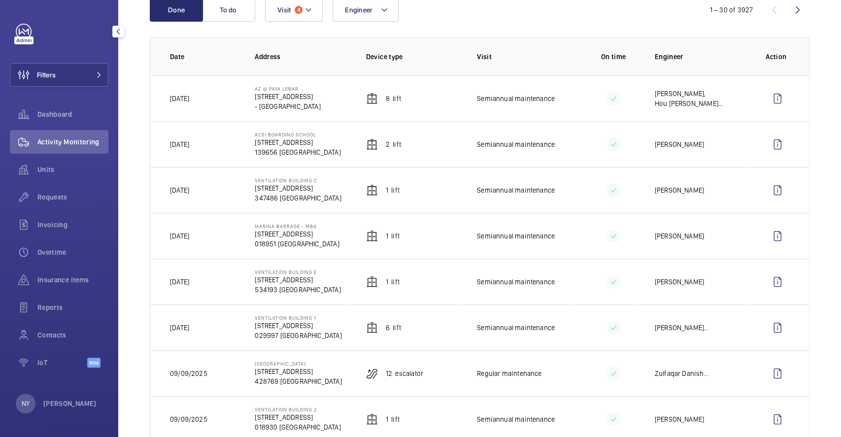
scroll to position [328, 0]
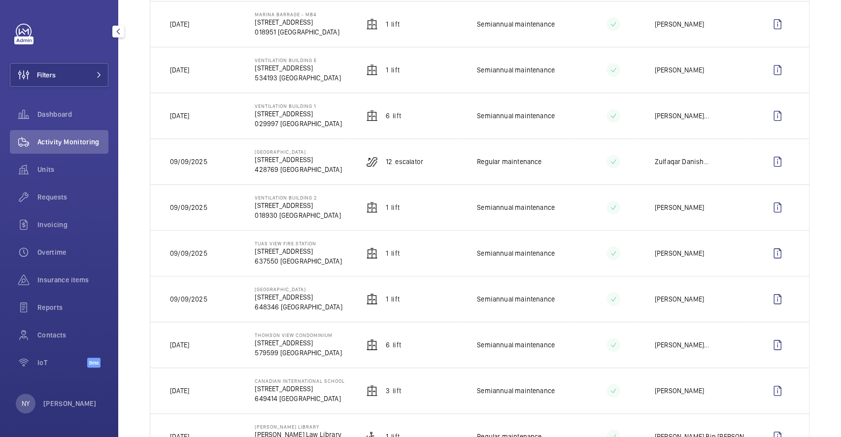
drag, startPoint x: 185, startPoint y: 20, endPoint x: 211, endPoint y: 27, distance: 26.7
click at [211, 27] on td "[DATE]" at bounding box center [194, 24] width 89 height 46
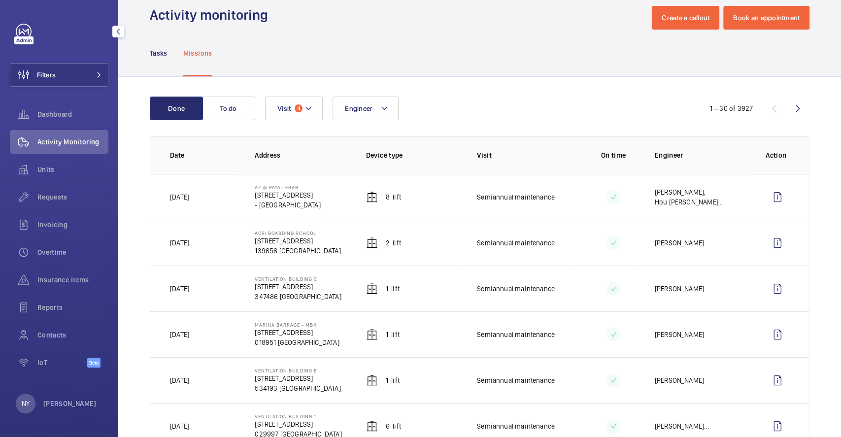
scroll to position [0, 0]
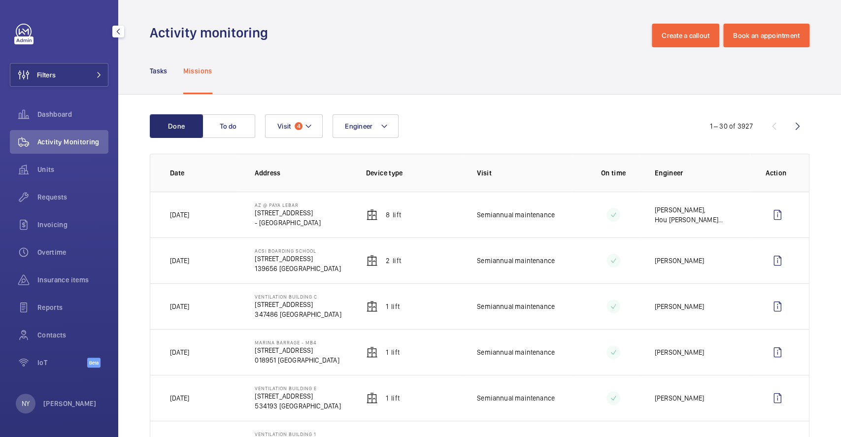
drag, startPoint x: 186, startPoint y: 215, endPoint x: 207, endPoint y: 218, distance: 21.5
click at [207, 218] on td "[DATE]" at bounding box center [194, 215] width 89 height 46
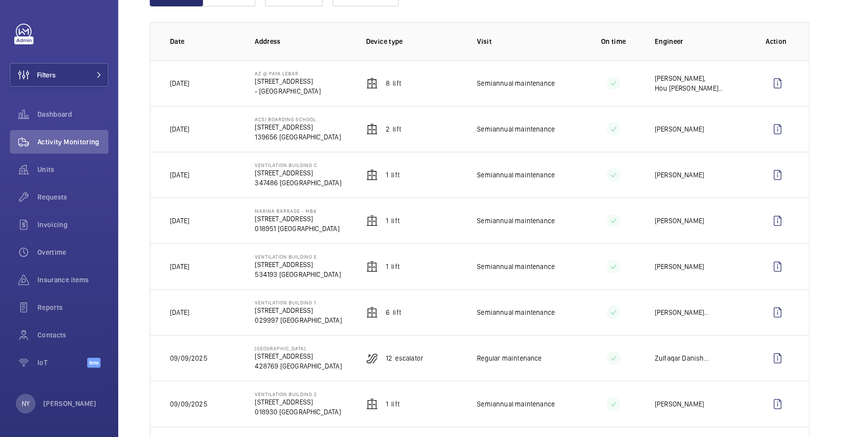
scroll to position [131, 0]
drag, startPoint x: 184, startPoint y: 219, endPoint x: 200, endPoint y: 219, distance: 15.3
click at [200, 219] on td "[DATE]" at bounding box center [194, 221] width 89 height 46
drag, startPoint x: 181, startPoint y: 83, endPoint x: 204, endPoint y: 83, distance: 23.2
click at [204, 83] on td "[DATE]" at bounding box center [194, 84] width 89 height 46
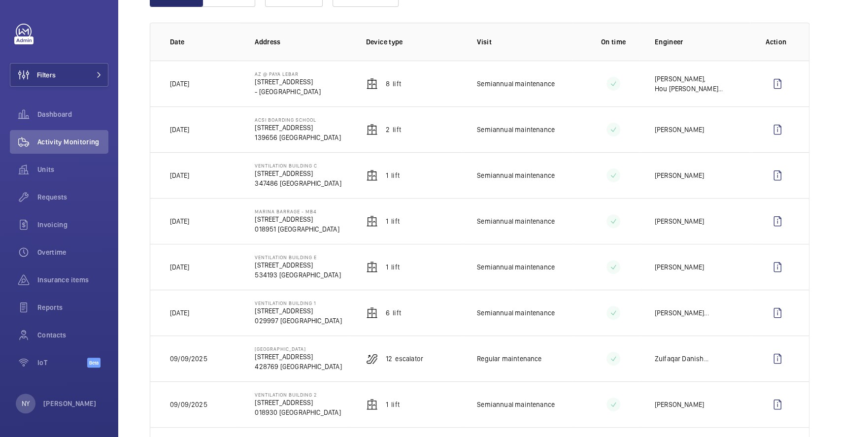
scroll to position [0, 0]
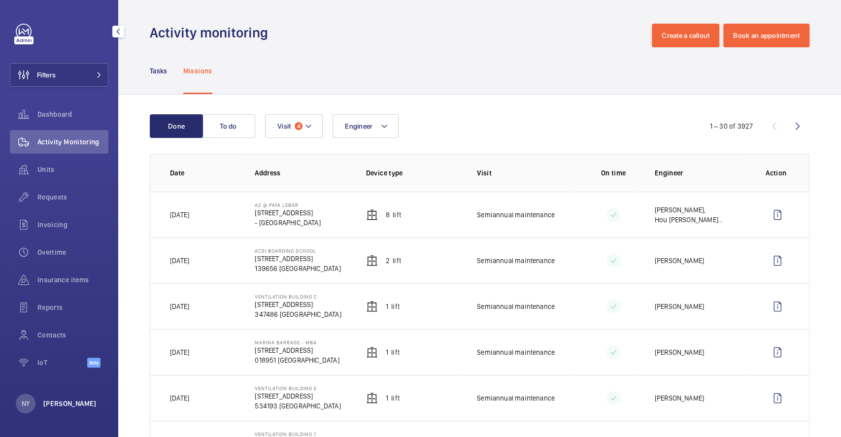
click at [44, 402] on p "[PERSON_NAME]" at bounding box center [69, 404] width 53 height 10
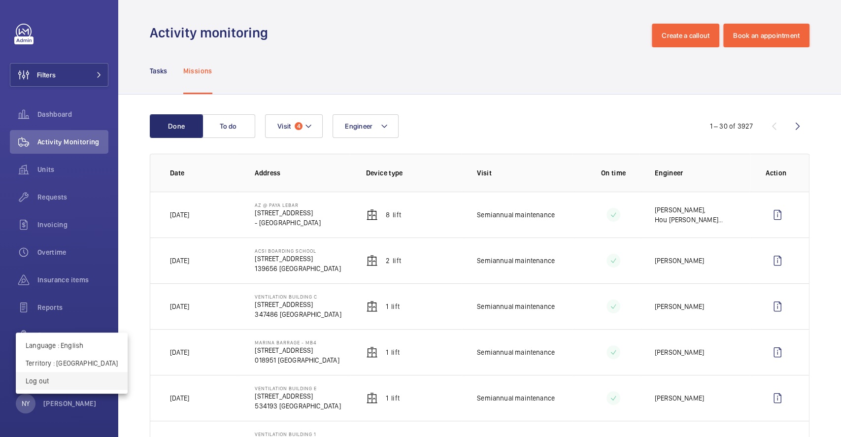
click at [55, 381] on p "Log out" at bounding box center [72, 381] width 92 height 10
